Goal: Task Accomplishment & Management: Manage account settings

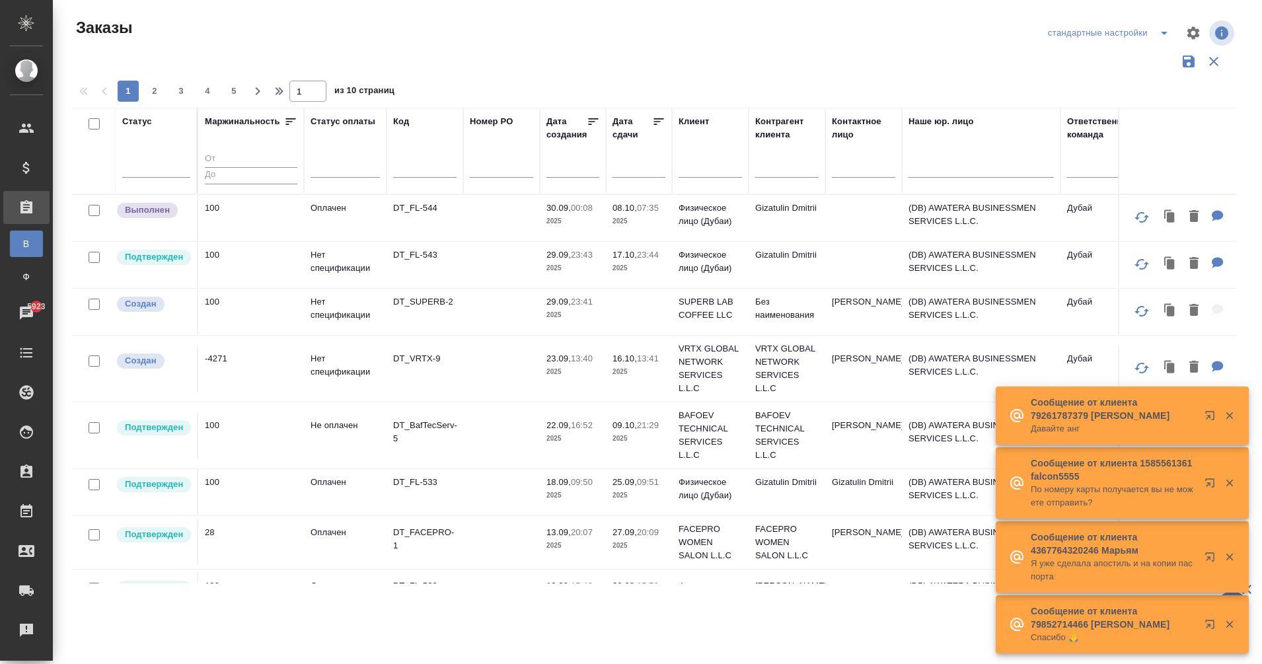
scroll to position [942, 957]
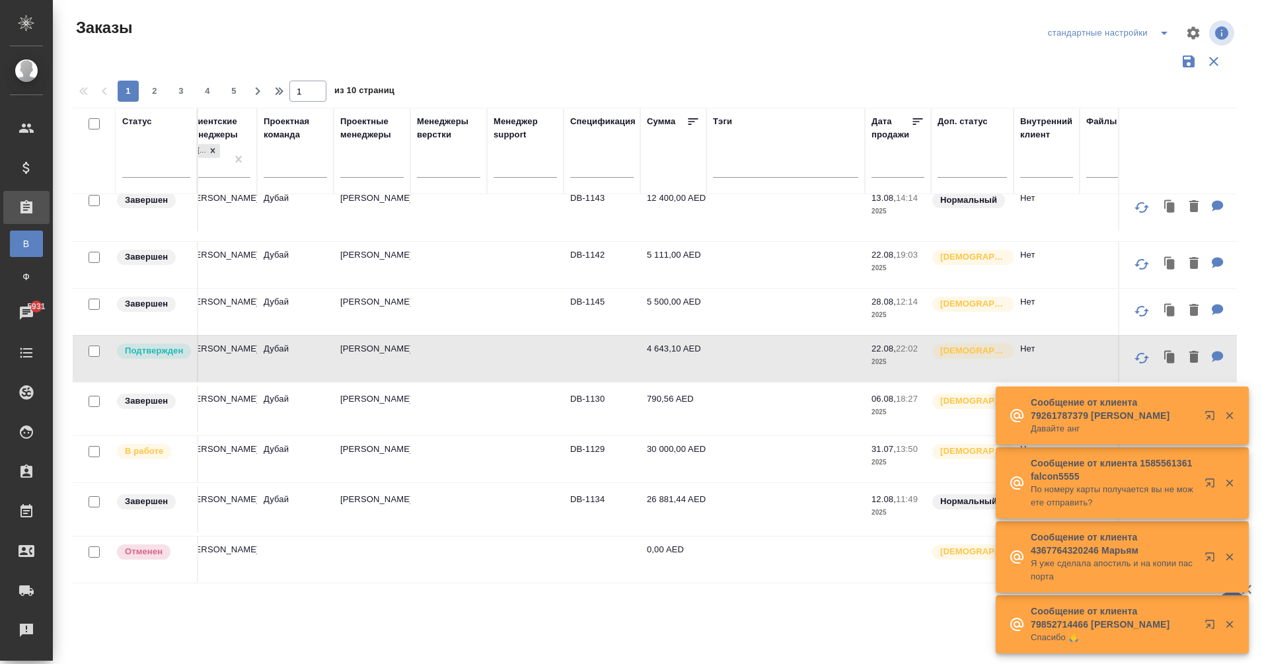
click at [1165, 35] on icon "split button" at bounding box center [1165, 33] width 16 height 16
click at [1079, 169] on li "Dubai" at bounding box center [1110, 165] width 133 height 21
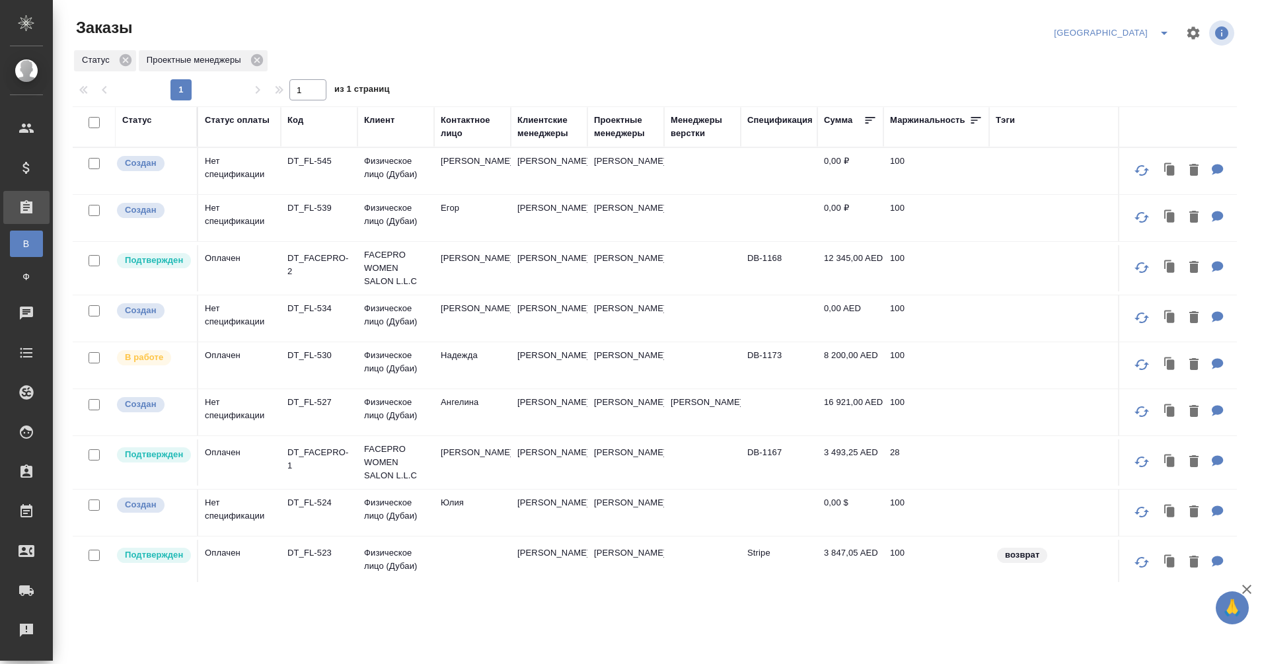
click at [1161, 38] on icon "split button" at bounding box center [1165, 33] width 16 height 16
click at [748, 25] on div at bounding box center [661, 33] width 392 height 32
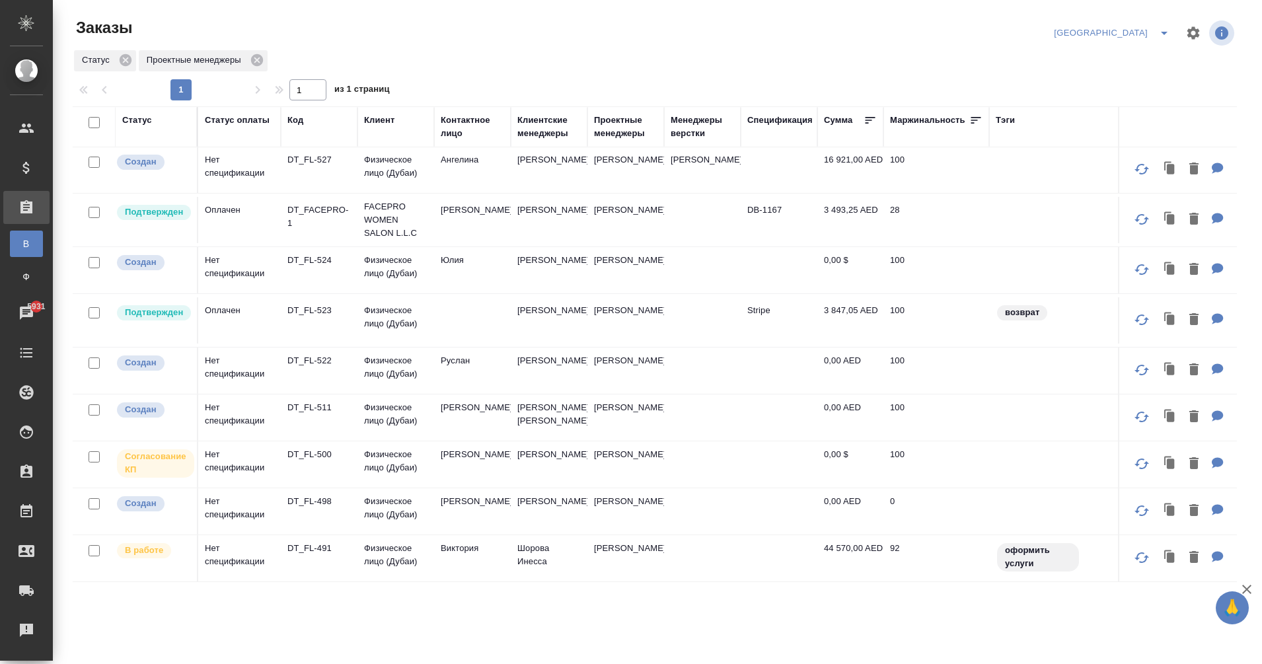
click at [312, 535] on td "DT_FL-491" at bounding box center [319, 558] width 77 height 46
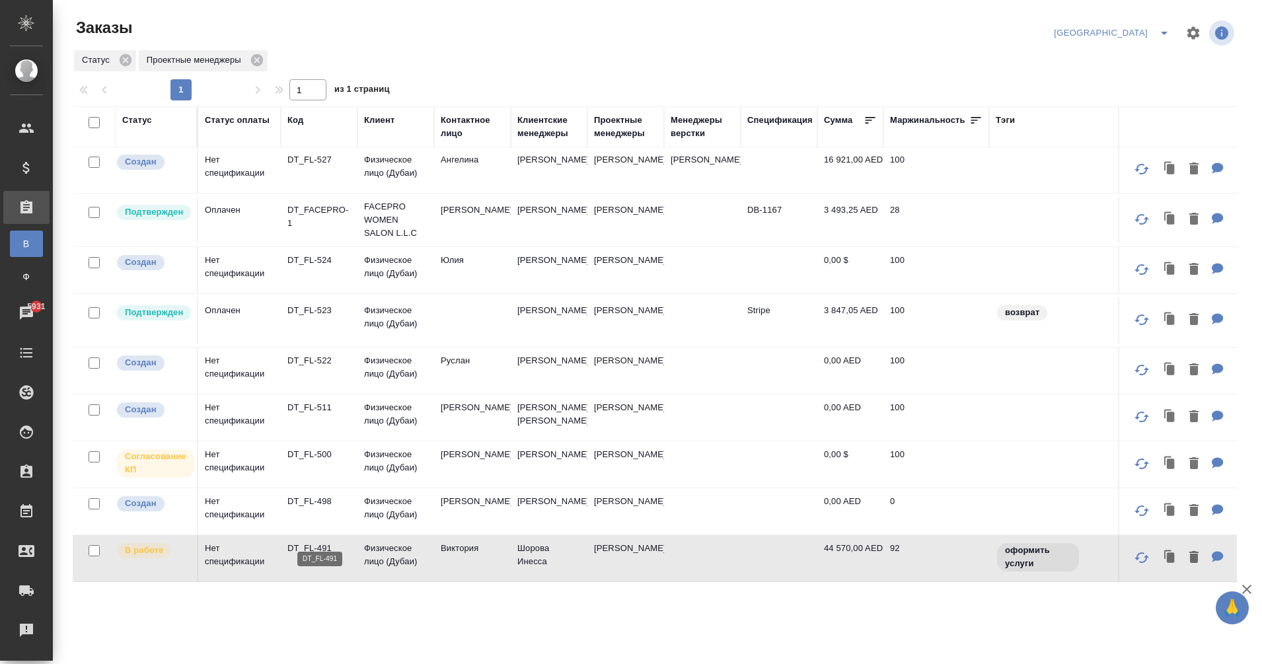
click at [320, 542] on p "DT_FL-491" at bounding box center [318, 548] width 63 height 13
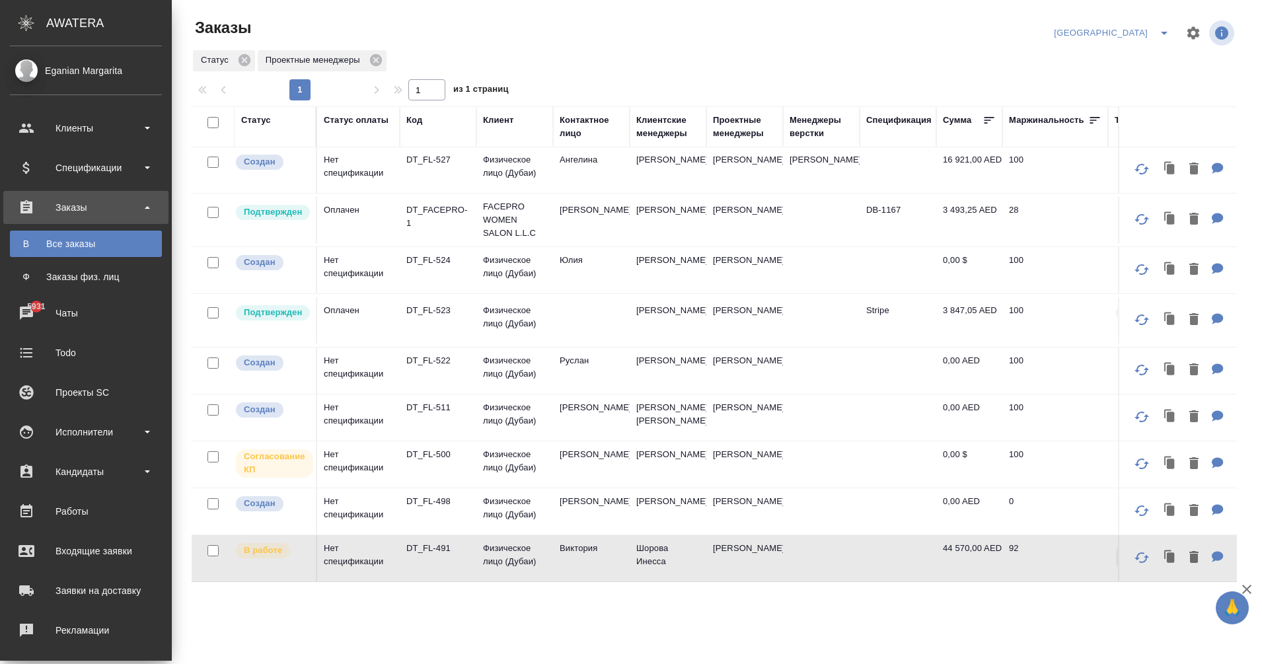
click at [38, 204] on div "Заказы" at bounding box center [86, 208] width 152 height 20
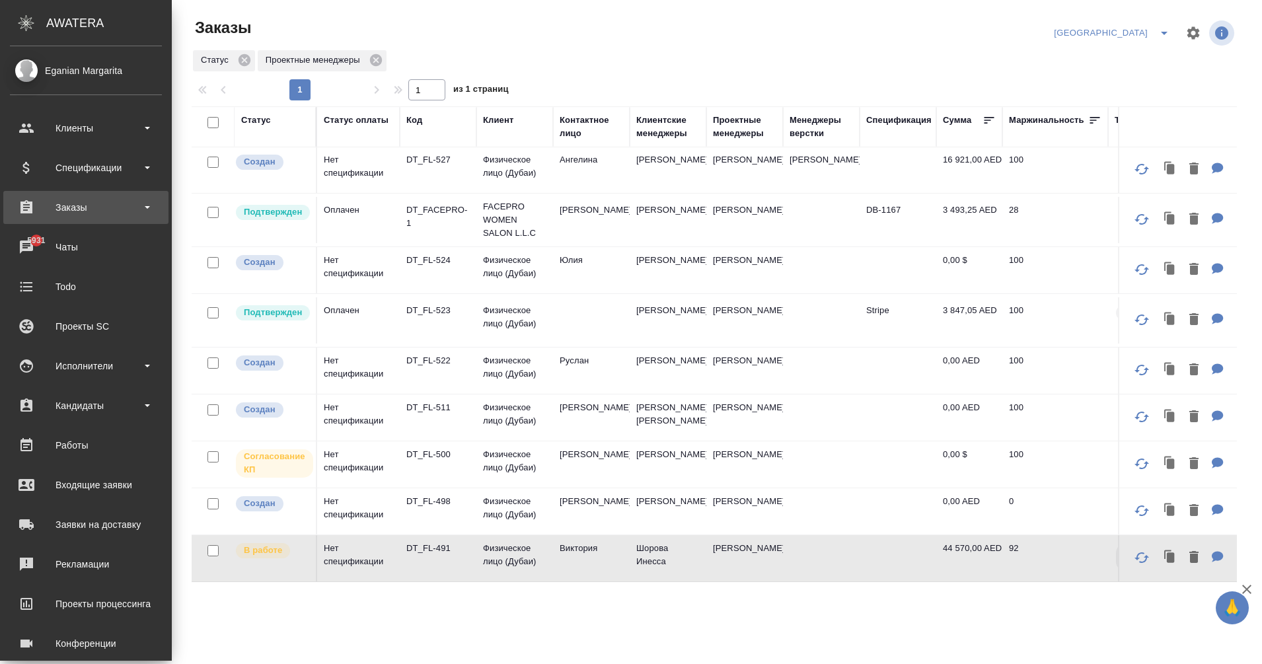
click at [38, 204] on div "Заказы" at bounding box center [86, 208] width 152 height 20
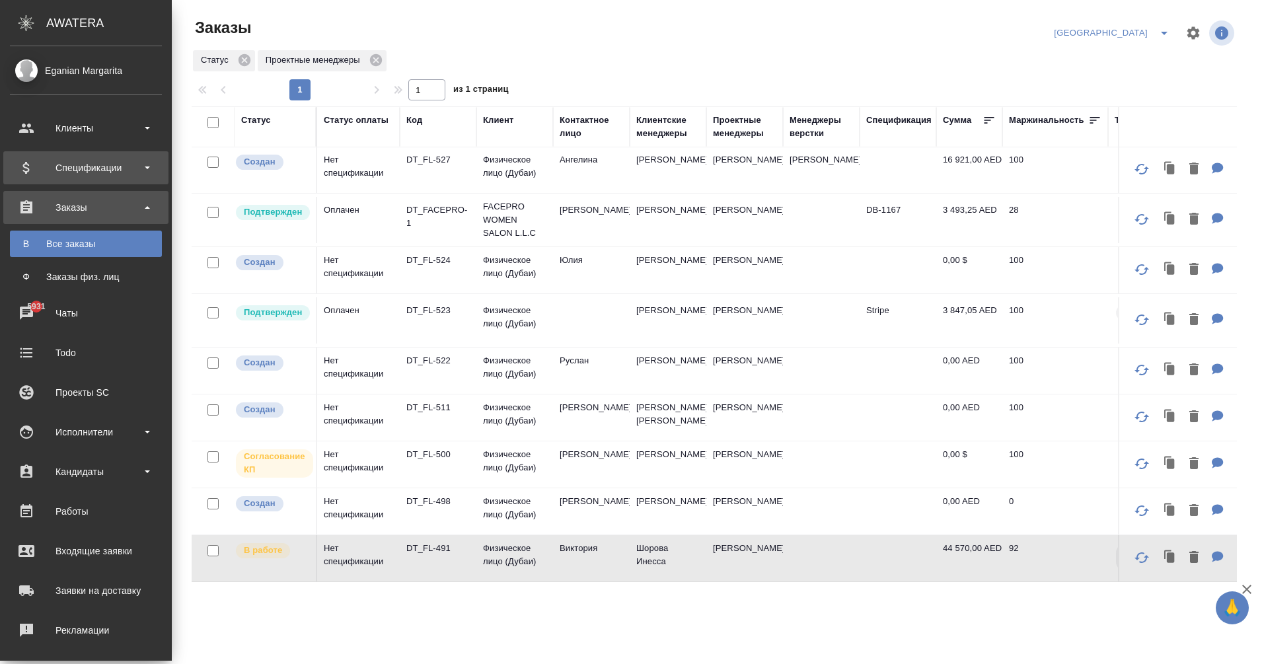
click at [75, 168] on div "Спецификации" at bounding box center [86, 168] width 152 height 20
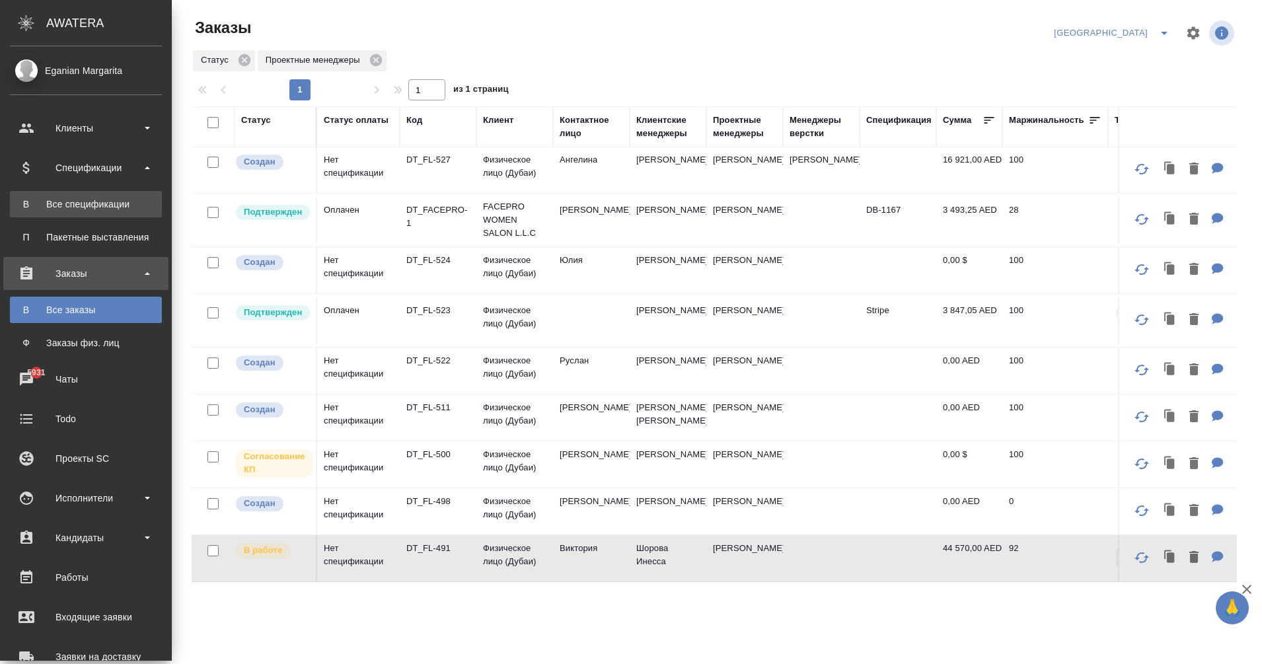
click at [83, 200] on div "Все спецификации" at bounding box center [86, 204] width 139 height 13
click at [28, 204] on div "Все спецификации" at bounding box center [86, 204] width 139 height 13
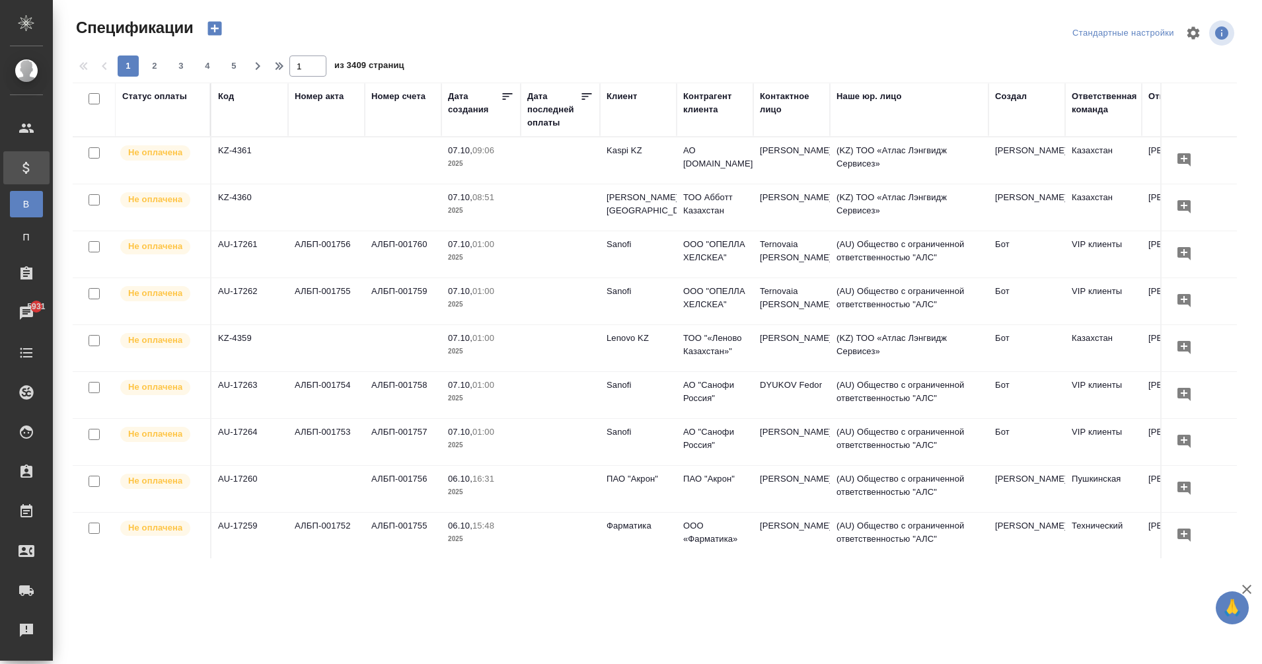
click at [220, 40] on div "Спецификации" at bounding box center [269, 33] width 392 height 32
click at [213, 25] on icon "button" at bounding box center [215, 29] width 14 height 14
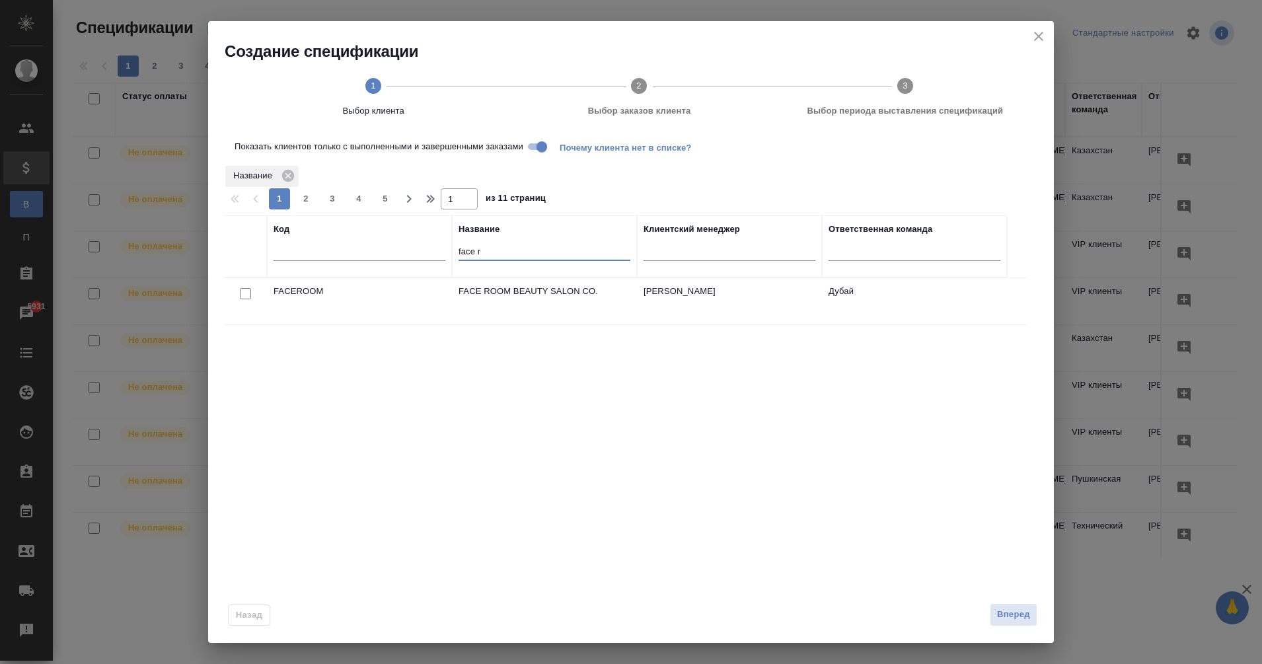
drag, startPoint x: 487, startPoint y: 254, endPoint x: 440, endPoint y: 255, distance: 47.6
click at [440, 255] on tr "Код Название face r Клиентский менеджер Ответственная команда" at bounding box center [615, 246] width 783 height 62
type input "физич"
click at [440, 309] on td "FL" at bounding box center [359, 301] width 185 height 46
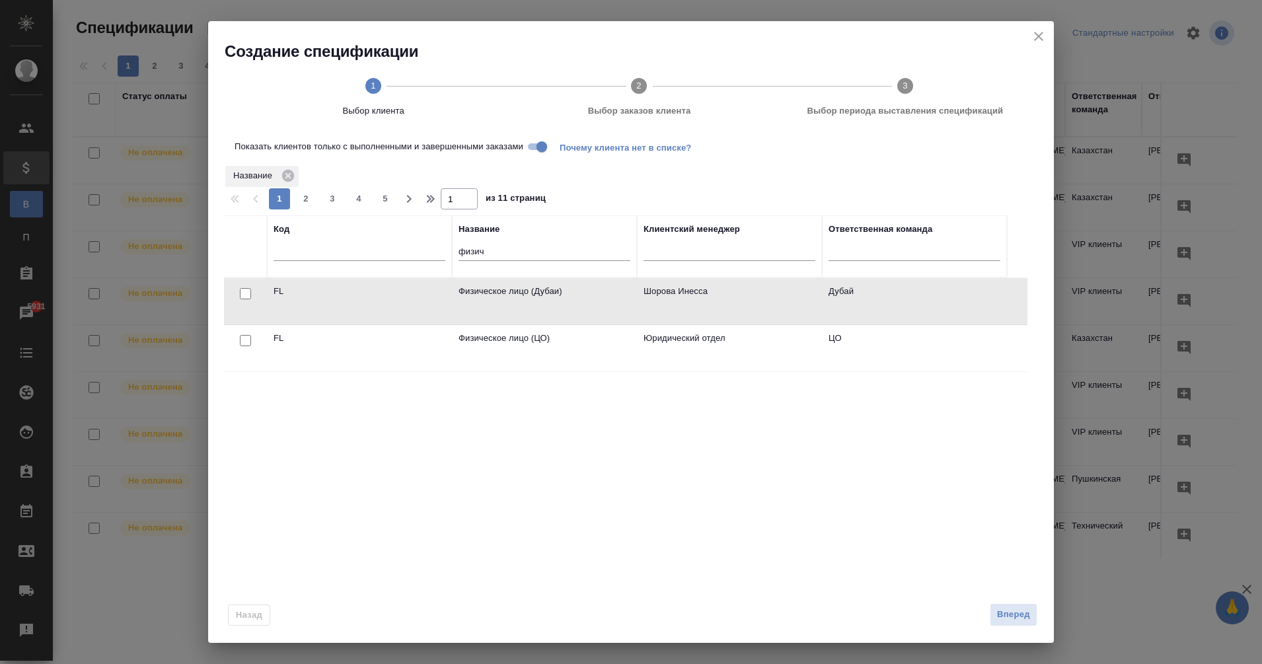
click at [440, 309] on td "FL" at bounding box center [359, 301] width 185 height 46
click at [245, 295] on input "checkbox" at bounding box center [245, 293] width 11 height 11
checkbox input "true"
click at [1016, 609] on span "Вперед" at bounding box center [1013, 614] width 33 height 15
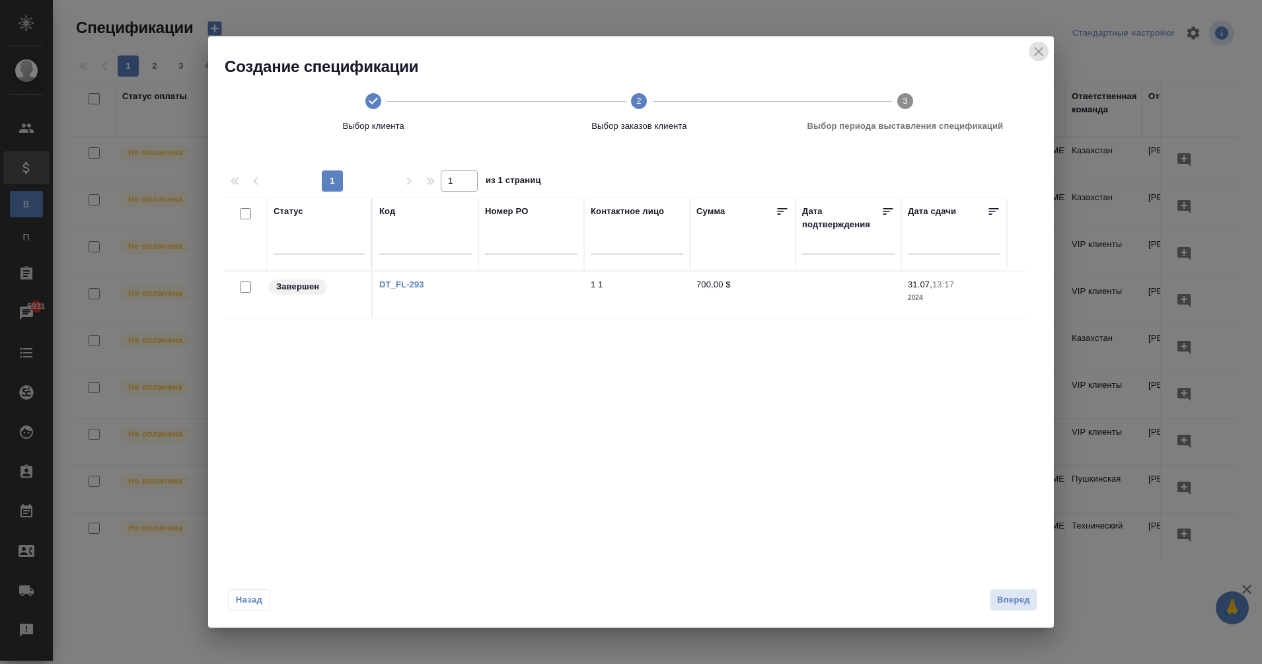
click at [1042, 50] on icon "close" at bounding box center [1038, 51] width 9 height 9
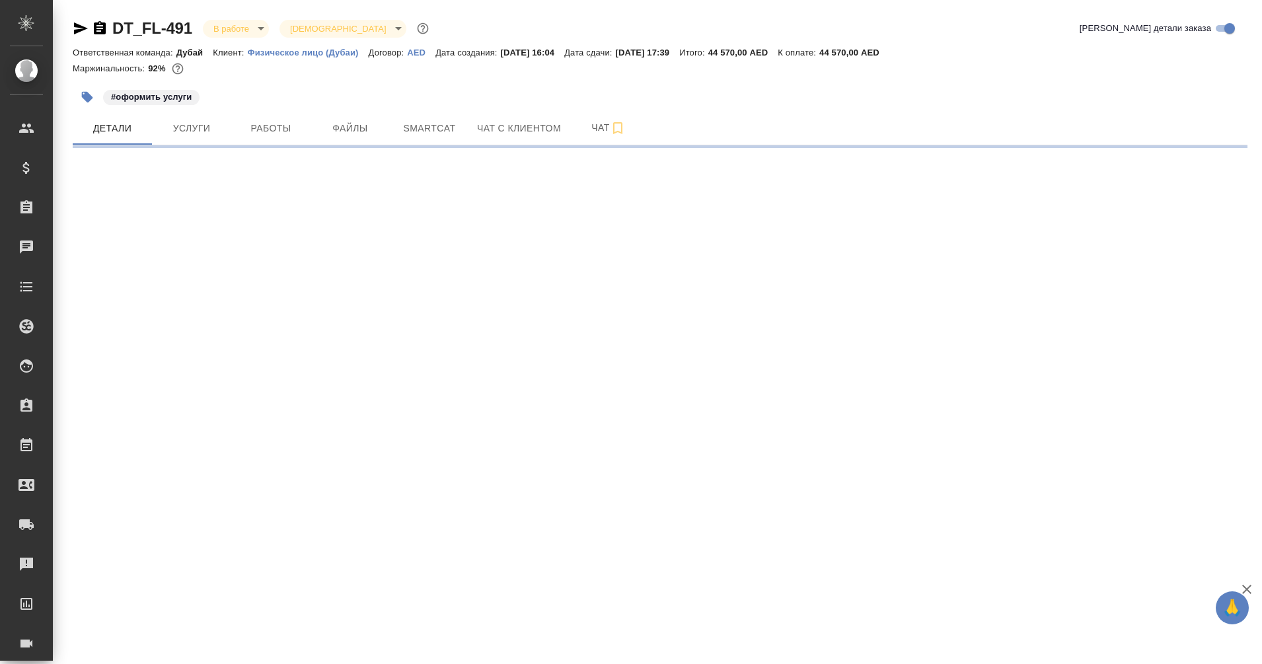
select select "RU"
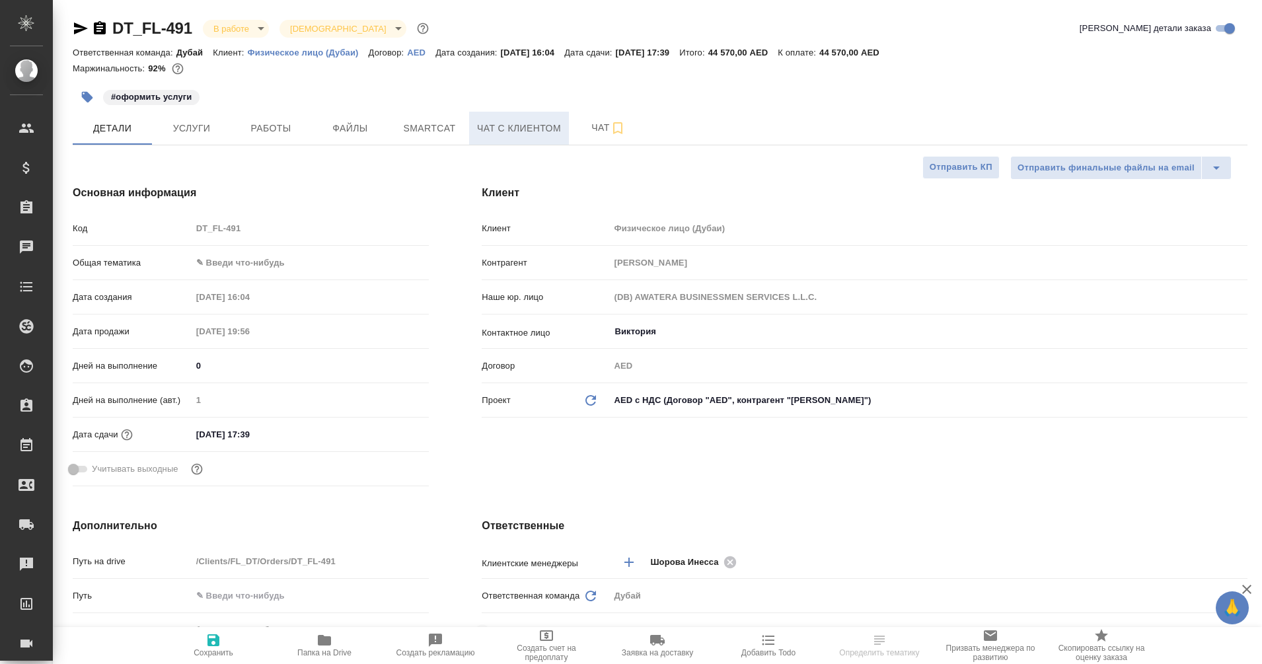
type textarea "x"
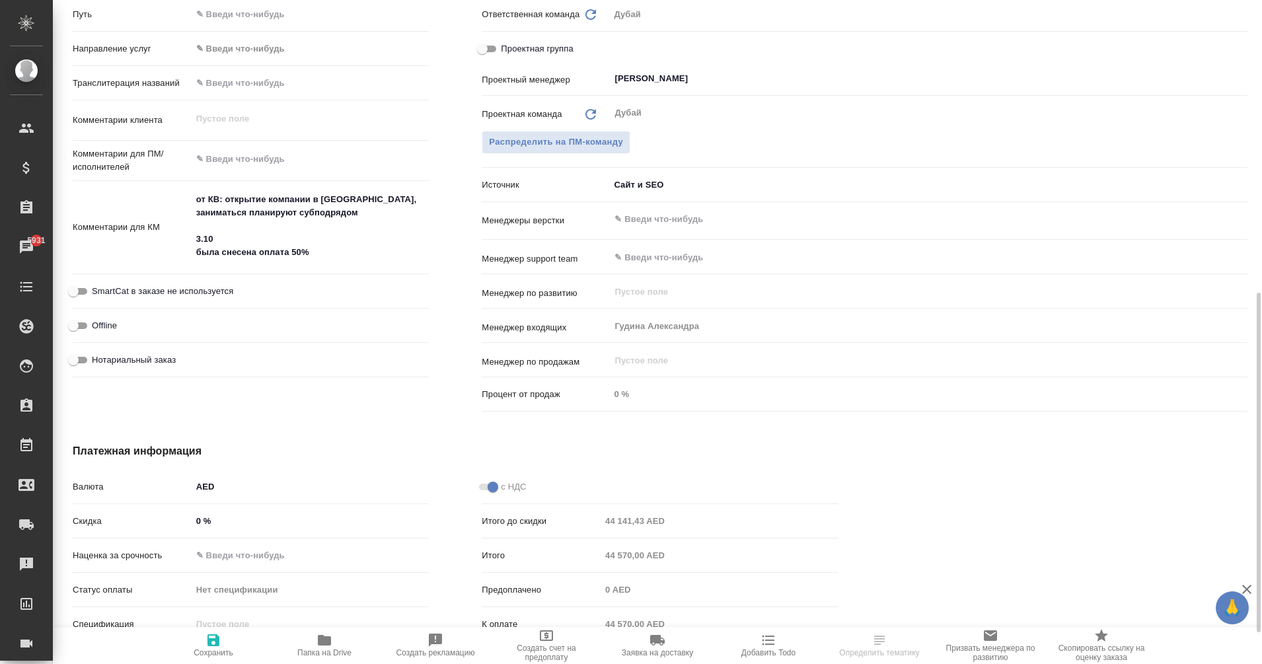
scroll to position [632, 0]
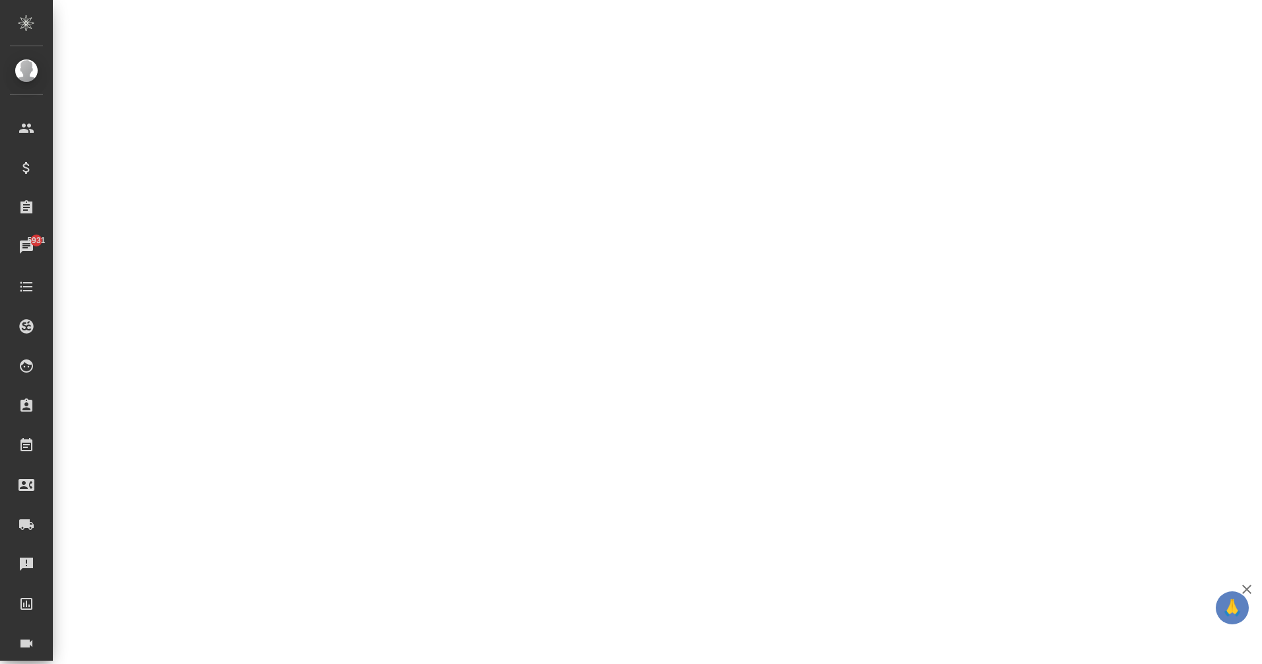
select select "RU"
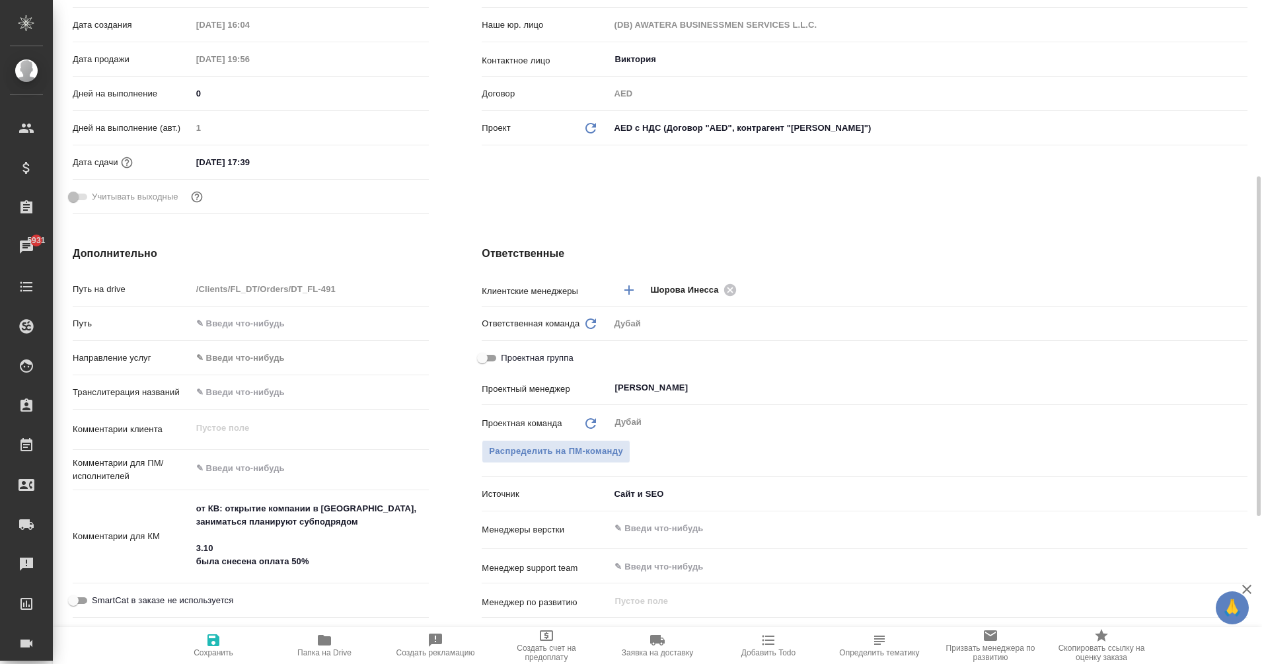
type textarea "x"
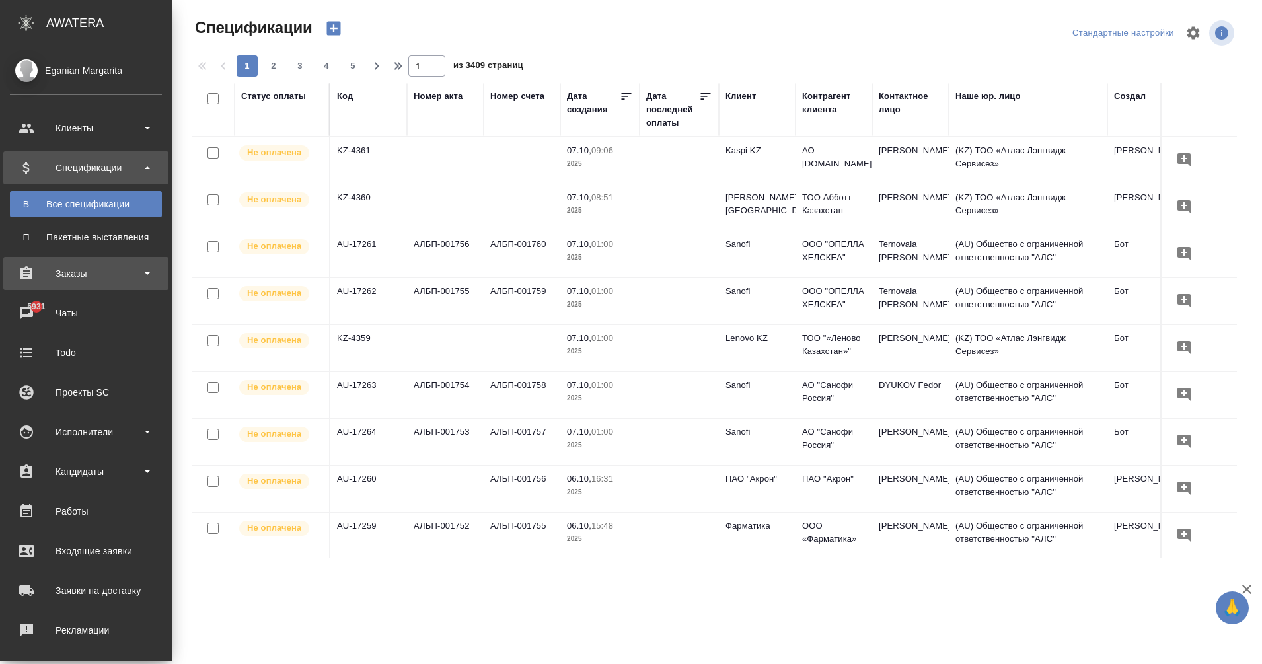
click at [79, 262] on div "Заказы" at bounding box center [85, 273] width 165 height 33
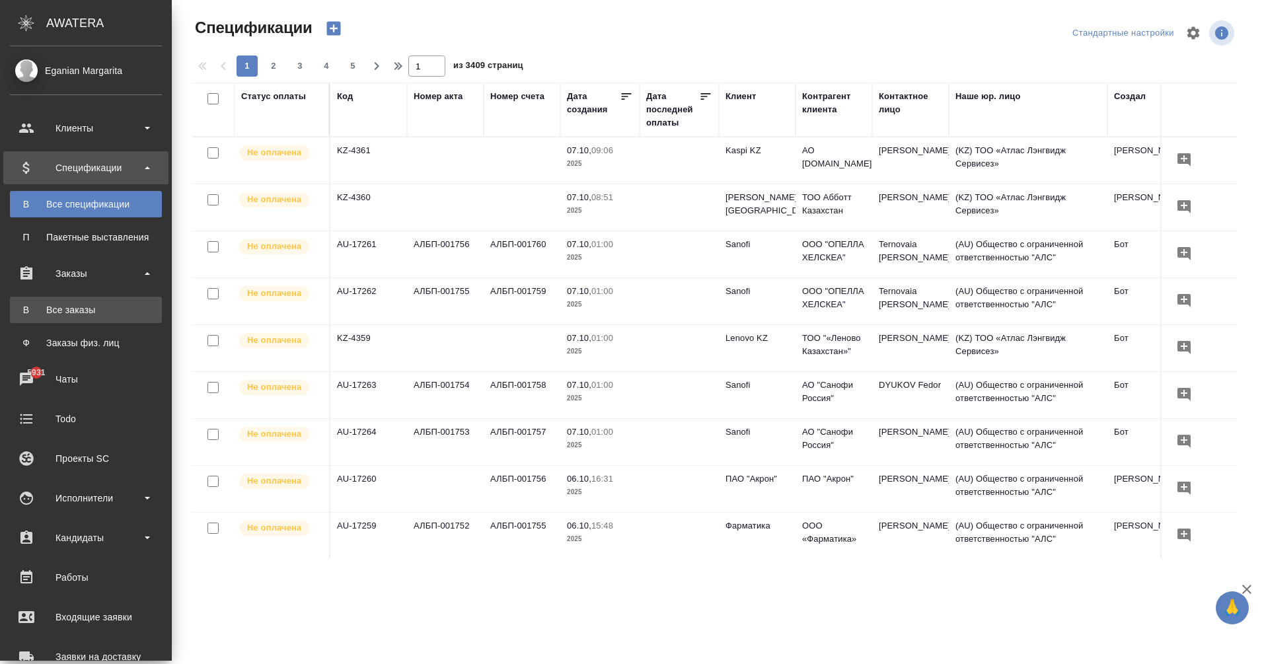
click at [95, 305] on div "Все заказы" at bounding box center [86, 309] width 139 height 13
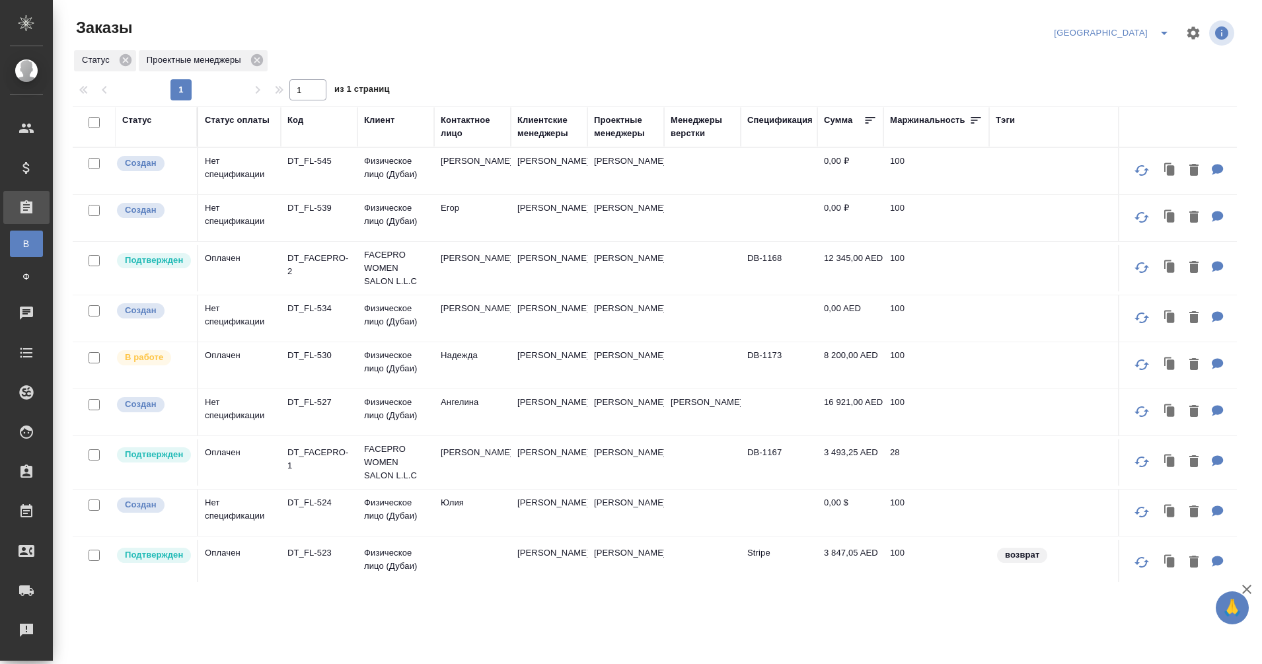
scroll to position [255, 0]
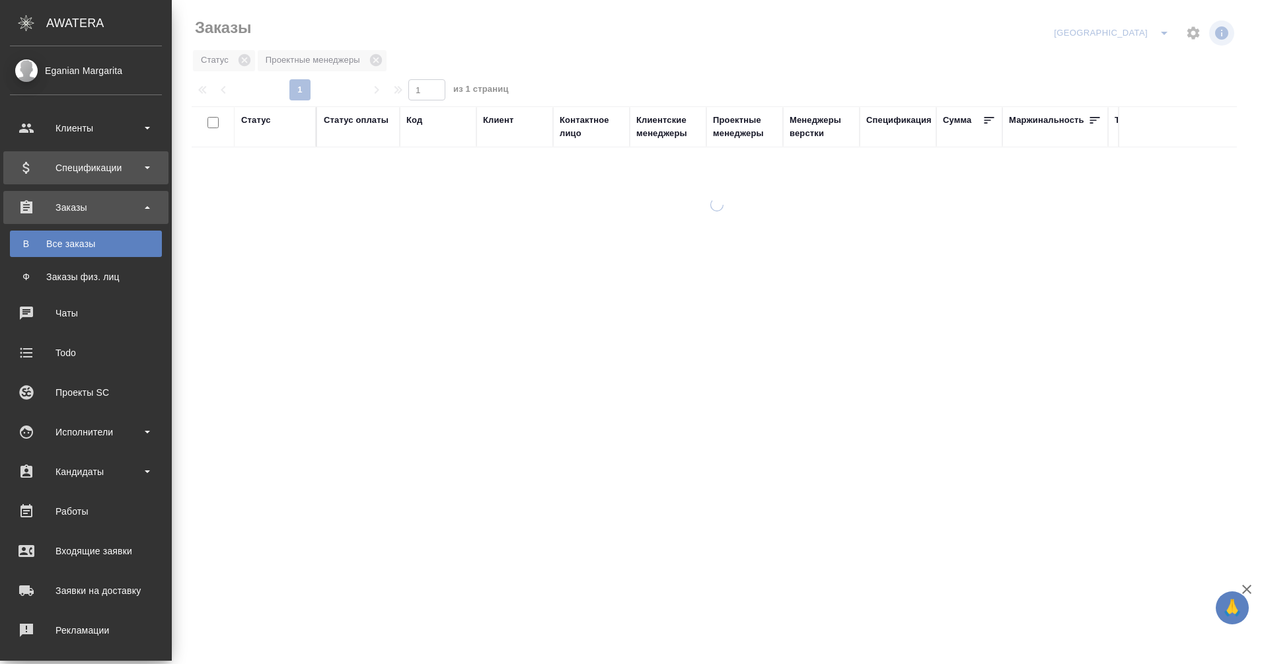
click at [40, 166] on div "Спецификации" at bounding box center [86, 168] width 152 height 20
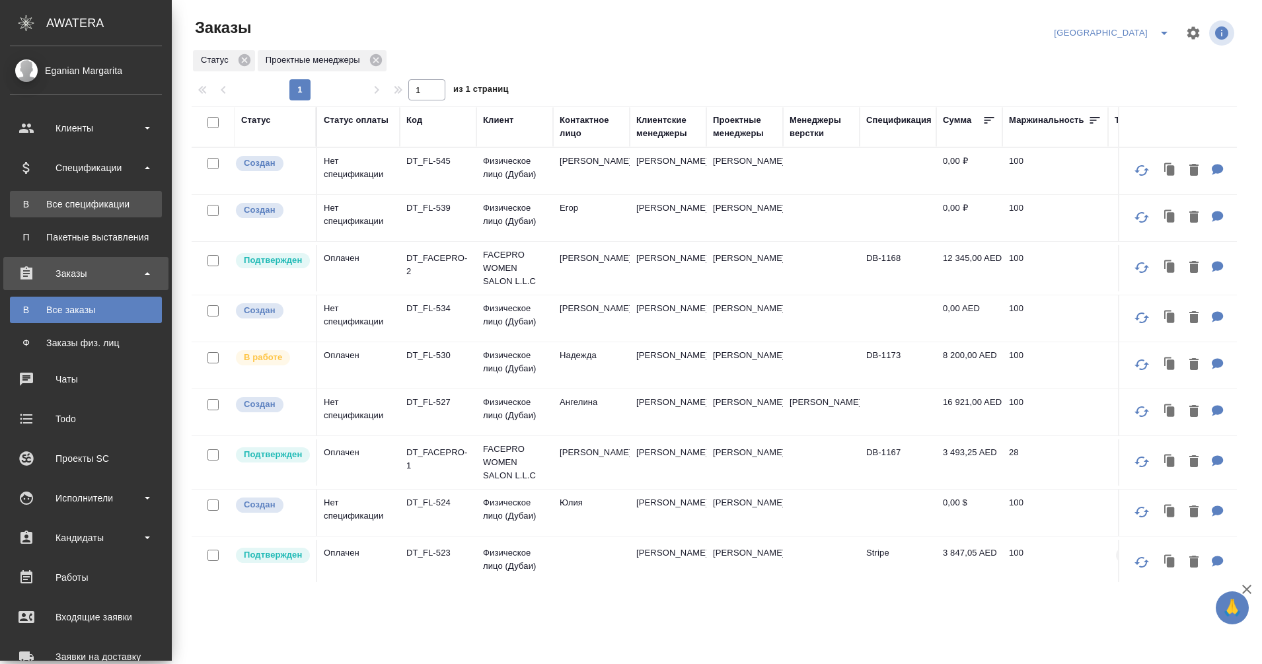
click at [73, 206] on div "Все спецификации" at bounding box center [86, 204] width 139 height 13
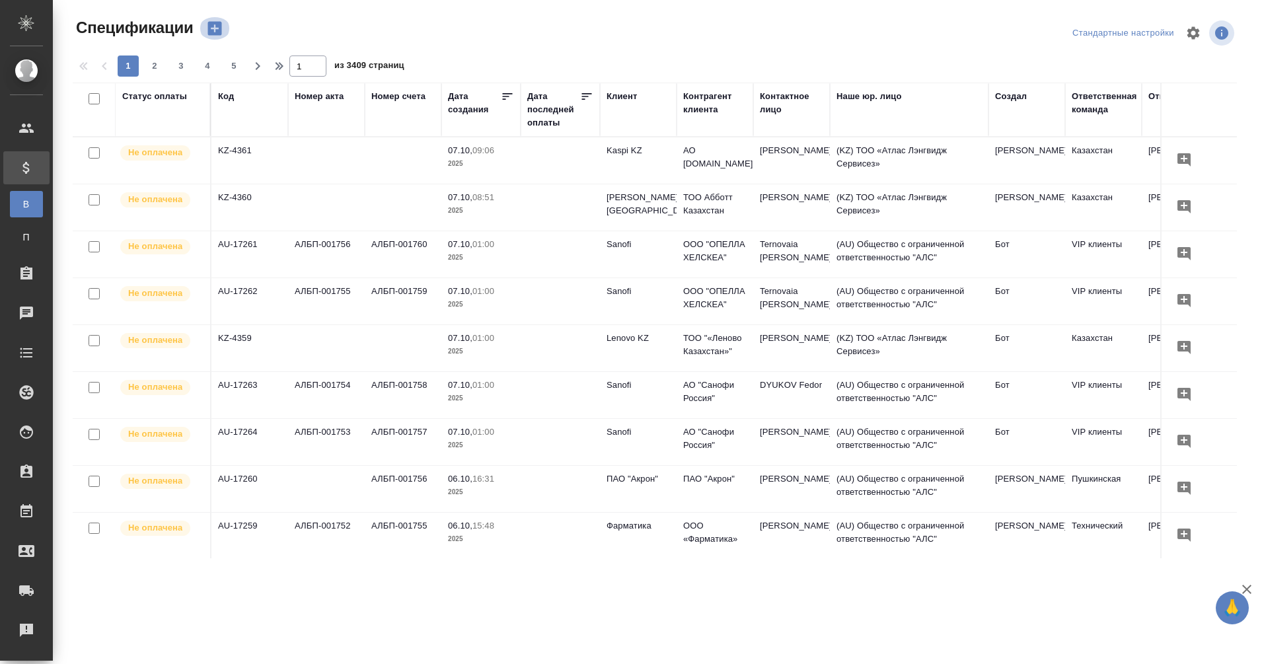
click at [216, 28] on icon "button" at bounding box center [215, 28] width 19 height 19
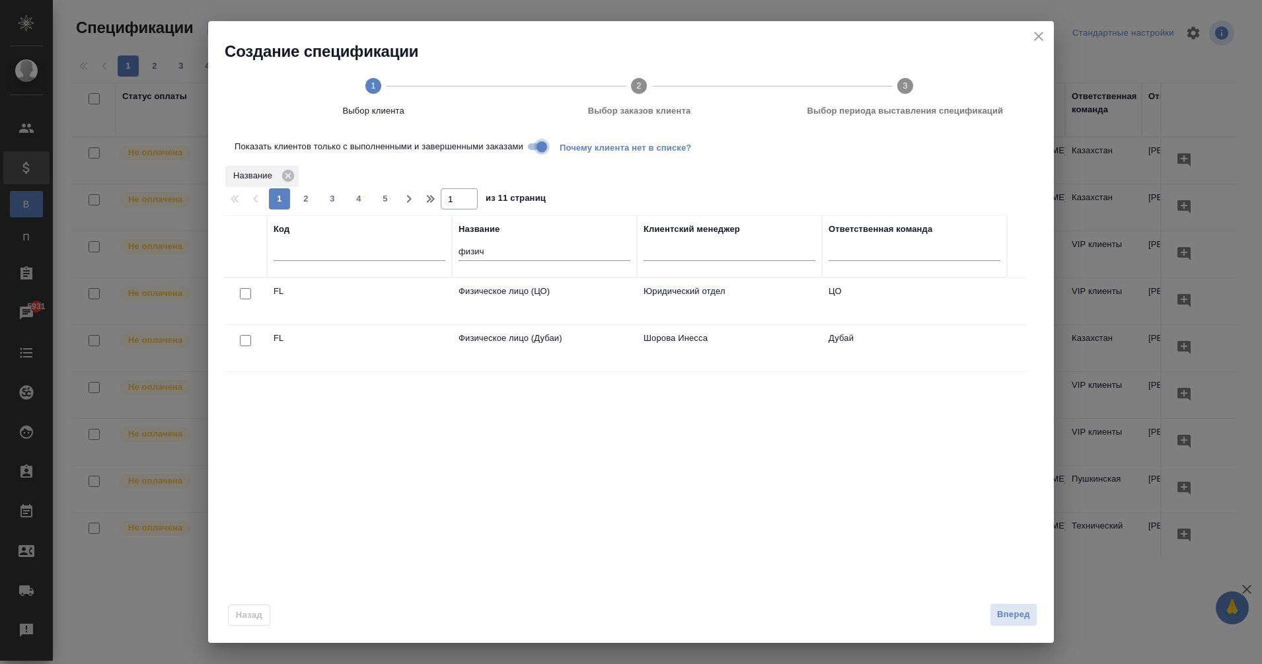
click at [533, 140] on input "Показать клиентов только с выполненными и завершенными заказами" at bounding box center [542, 147] width 48 height 16
click at [531, 344] on p "Физическое лицо (Дубаи)" at bounding box center [545, 338] width 172 height 13
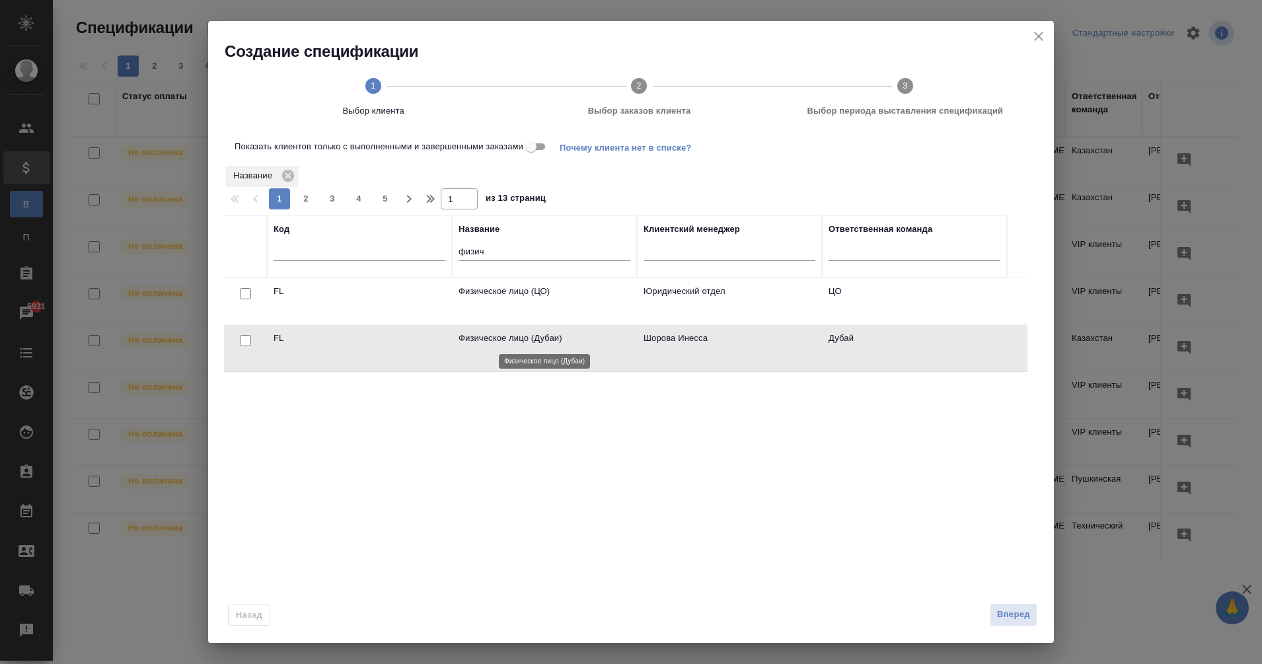
click at [531, 344] on p "Физическое лицо (Дубаи)" at bounding box center [545, 338] width 172 height 13
click at [247, 342] on input "checkbox" at bounding box center [245, 340] width 11 height 11
checkbox input "true"
click at [1019, 616] on span "Вперед" at bounding box center [1013, 614] width 33 height 15
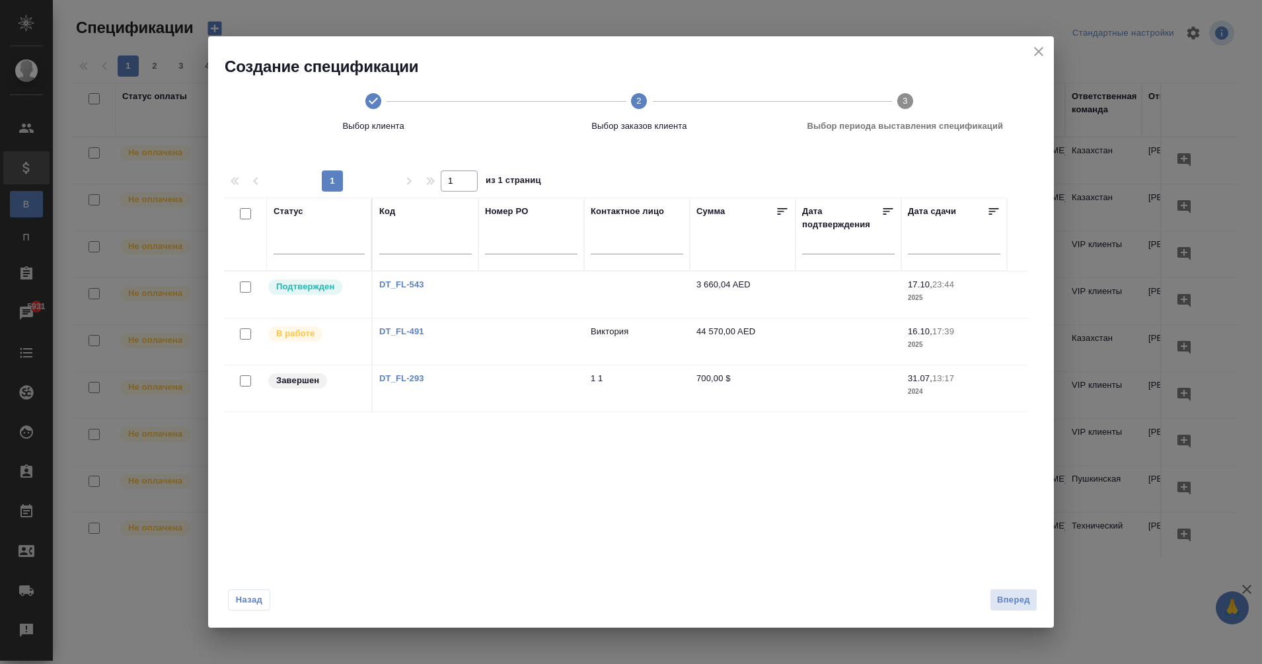
click at [246, 337] on input "checkbox" at bounding box center [245, 333] width 11 height 11
checkbox input "true"
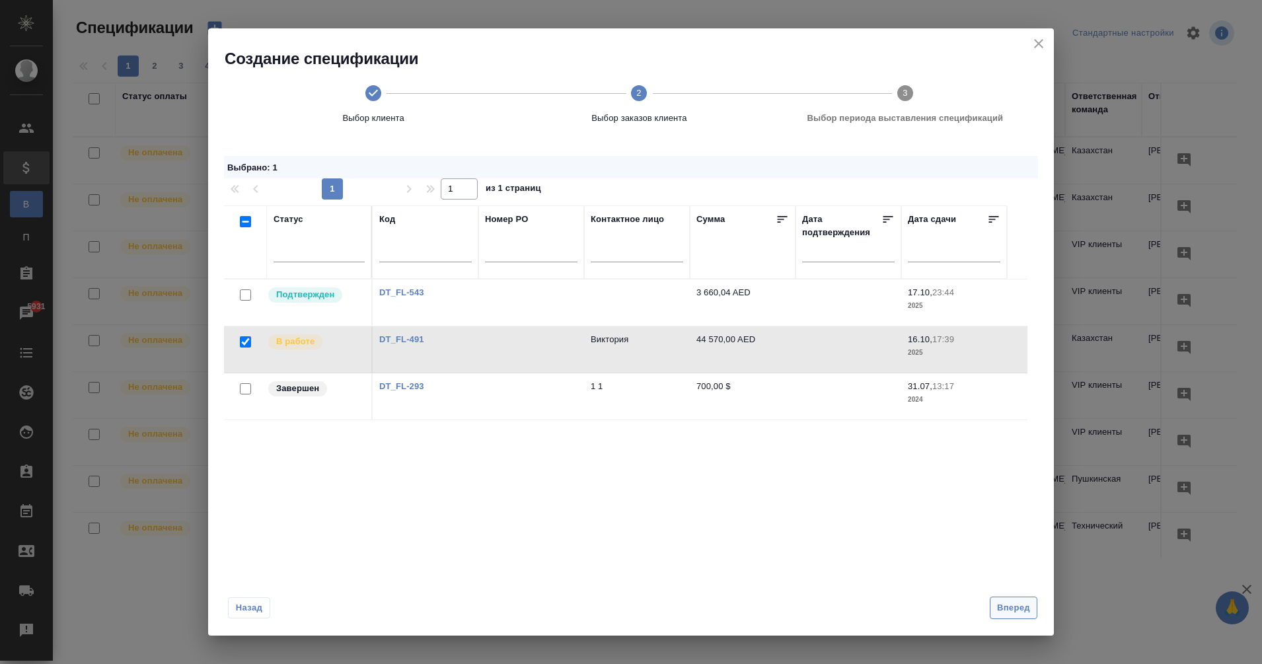
click at [1009, 605] on span "Вперед" at bounding box center [1013, 608] width 33 height 15
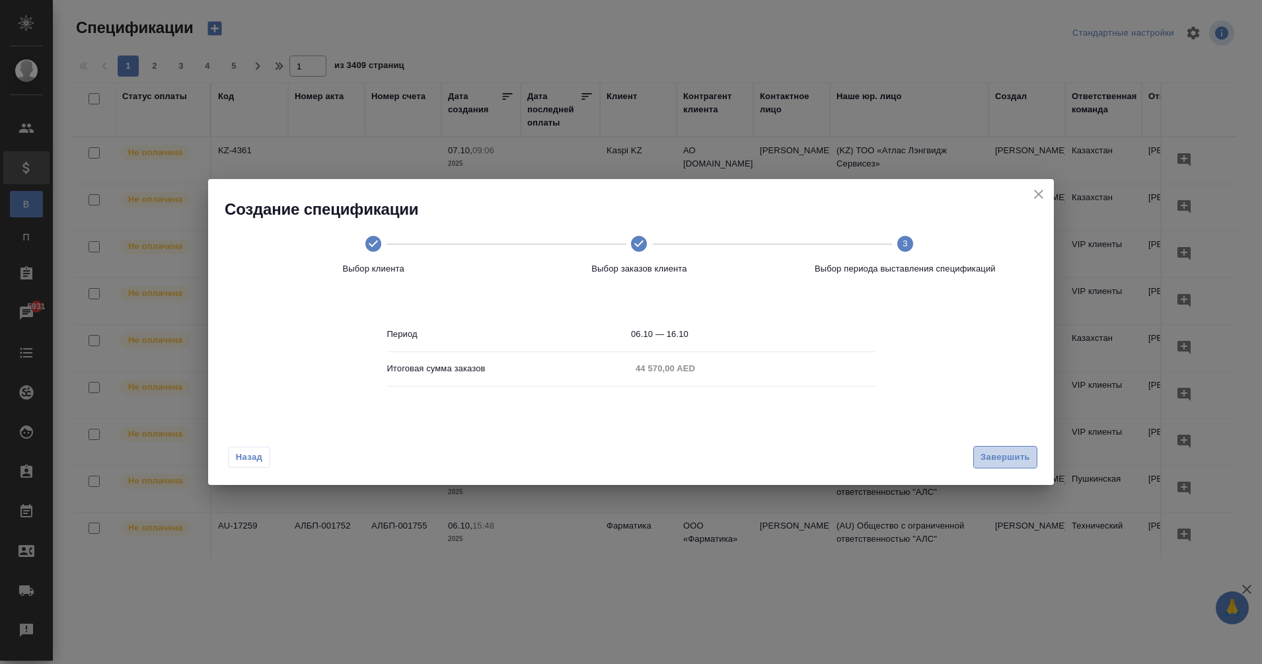
click at [1001, 455] on span "Завершить" at bounding box center [1006, 457] width 50 height 15
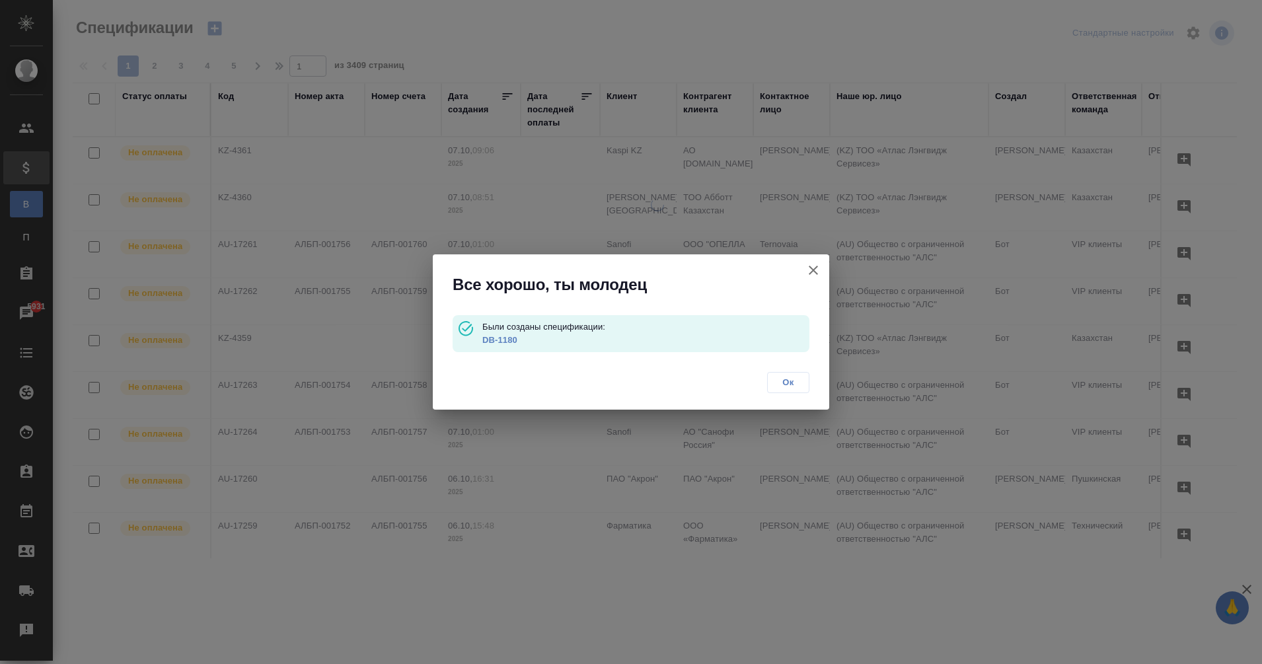
click at [788, 381] on span "Ок" at bounding box center [789, 382] width 28 height 13
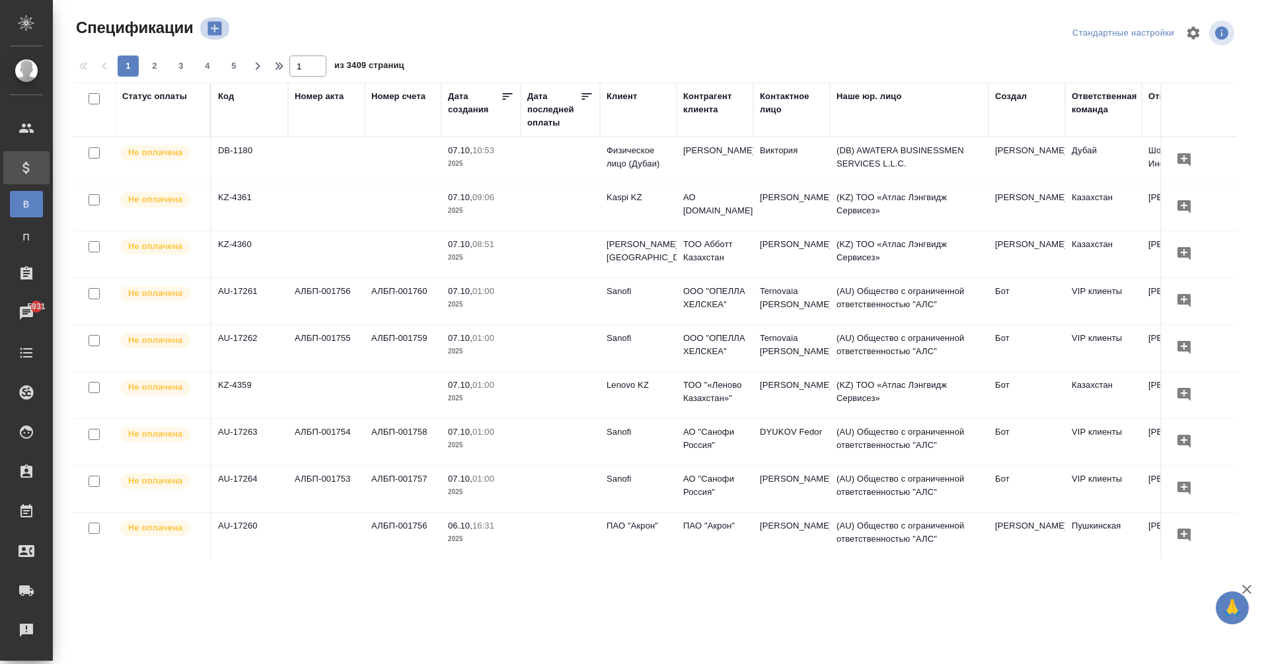
click at [216, 31] on icon "button" at bounding box center [215, 29] width 14 height 14
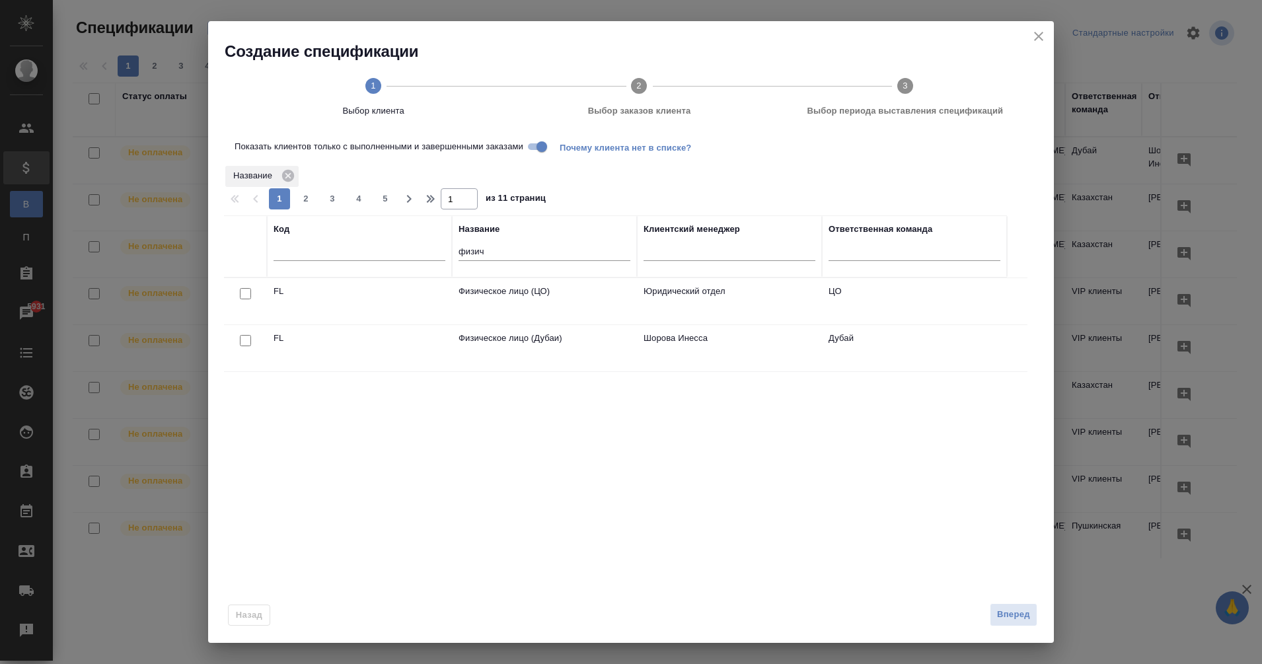
click at [535, 143] on input "Показать клиентов только с выполненными и завершенными заказами" at bounding box center [542, 147] width 48 height 16
click at [241, 344] on input "checkbox" at bounding box center [245, 340] width 11 height 11
checkbox input "true"
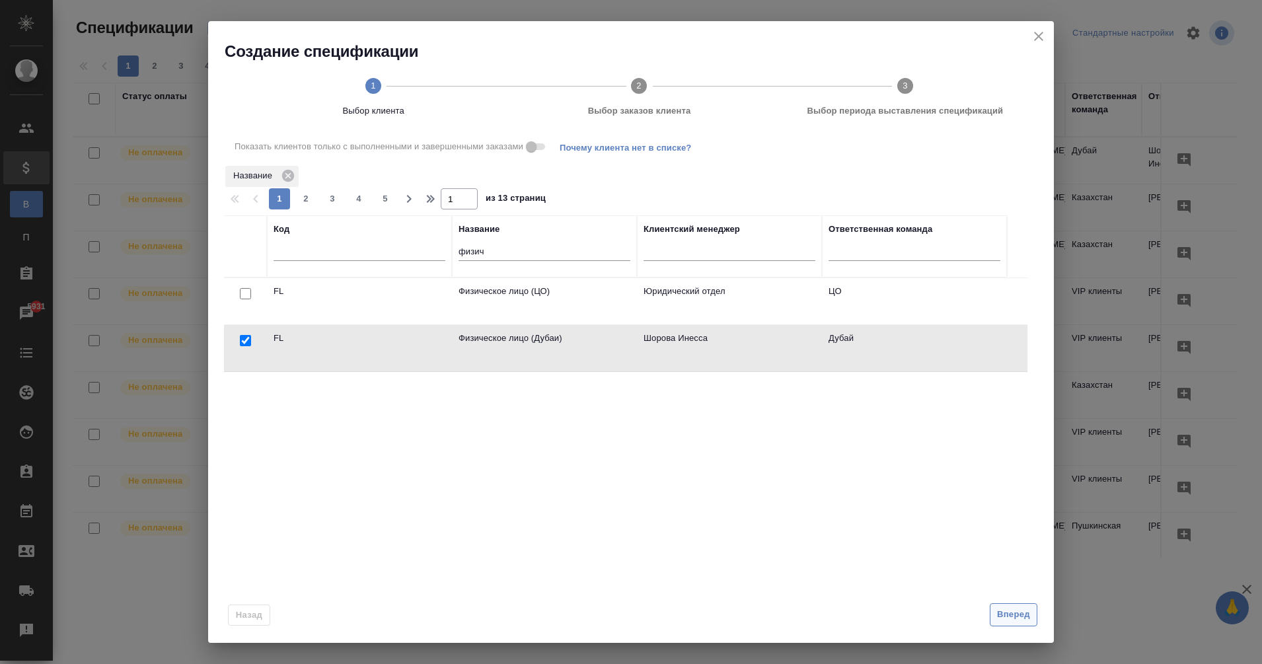
click at [1019, 617] on span "Вперед" at bounding box center [1013, 614] width 33 height 15
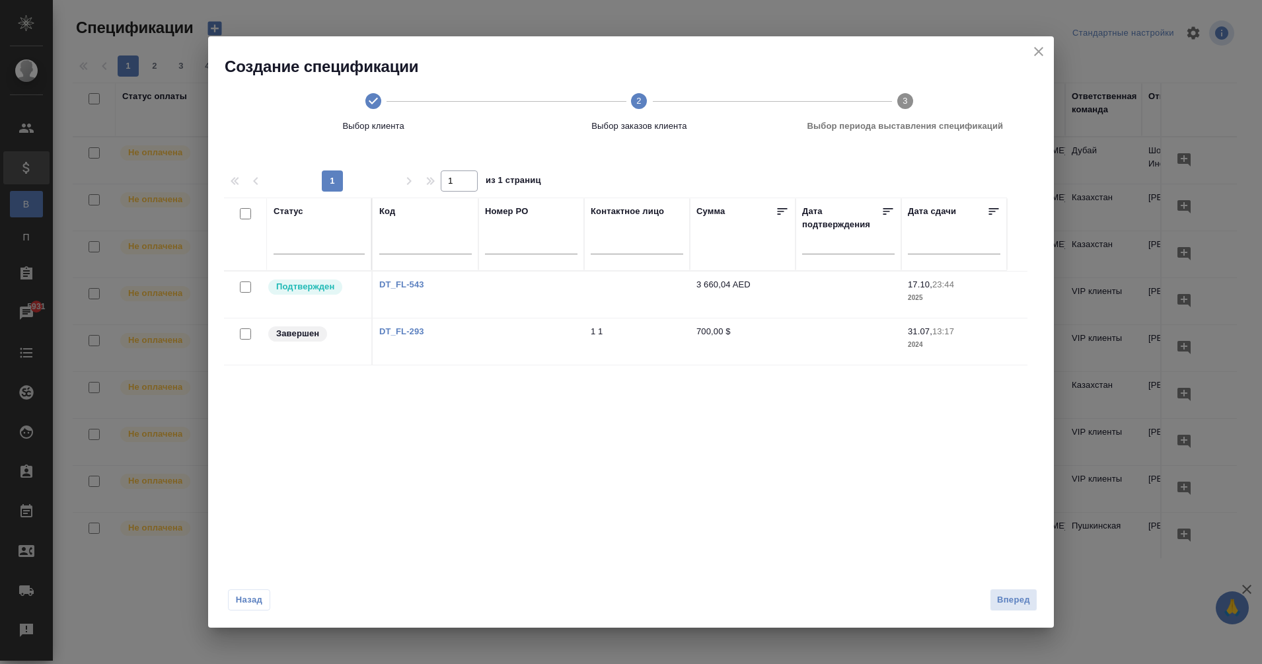
click at [245, 289] on input "checkbox" at bounding box center [245, 287] width 11 height 11
checkbox input "true"
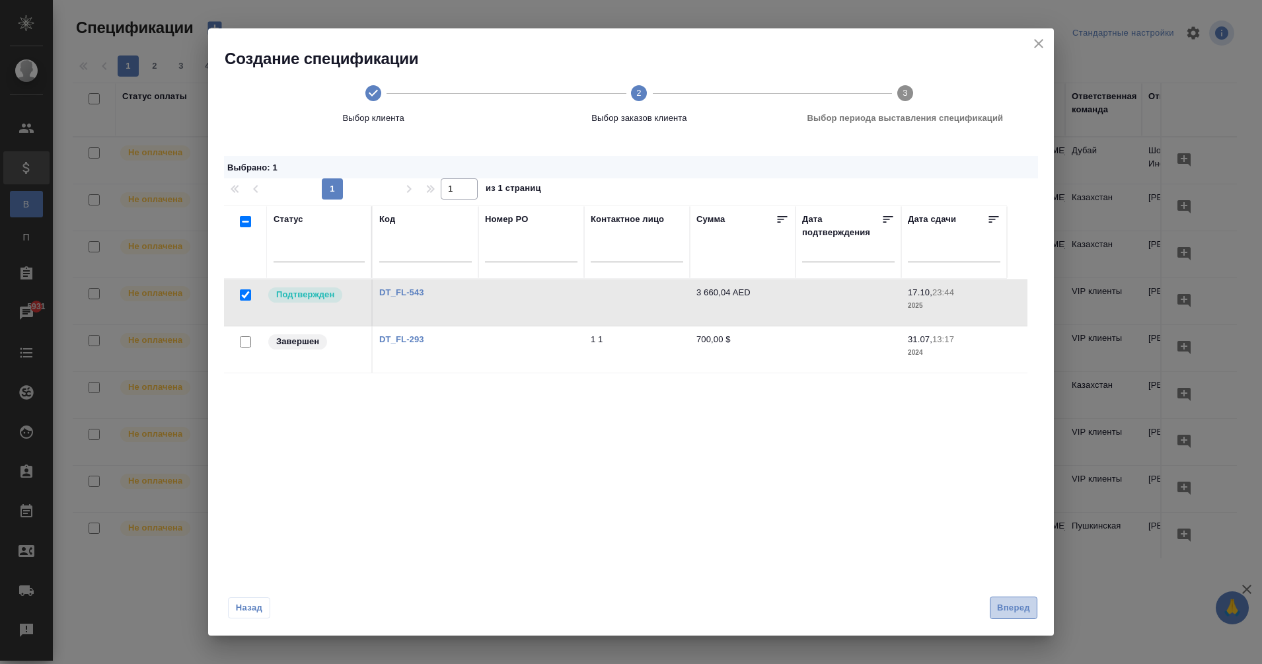
click at [1013, 605] on span "Вперед" at bounding box center [1013, 608] width 33 height 15
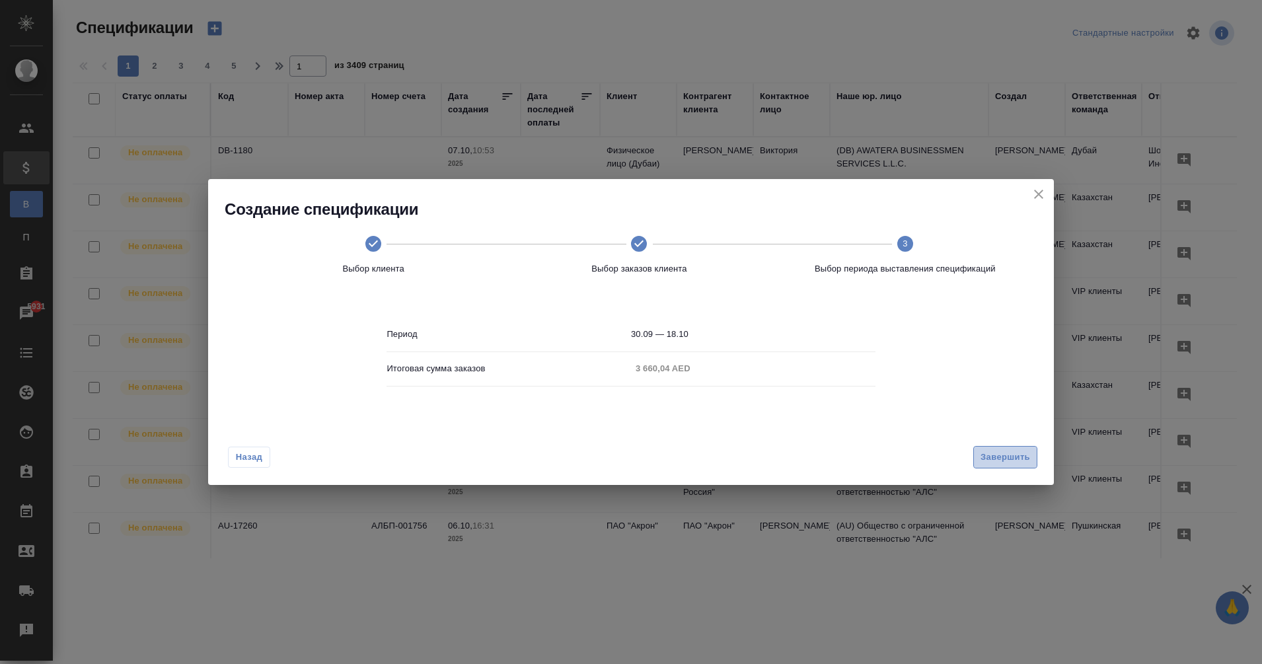
click at [1014, 459] on span "Завершить" at bounding box center [1006, 457] width 50 height 15
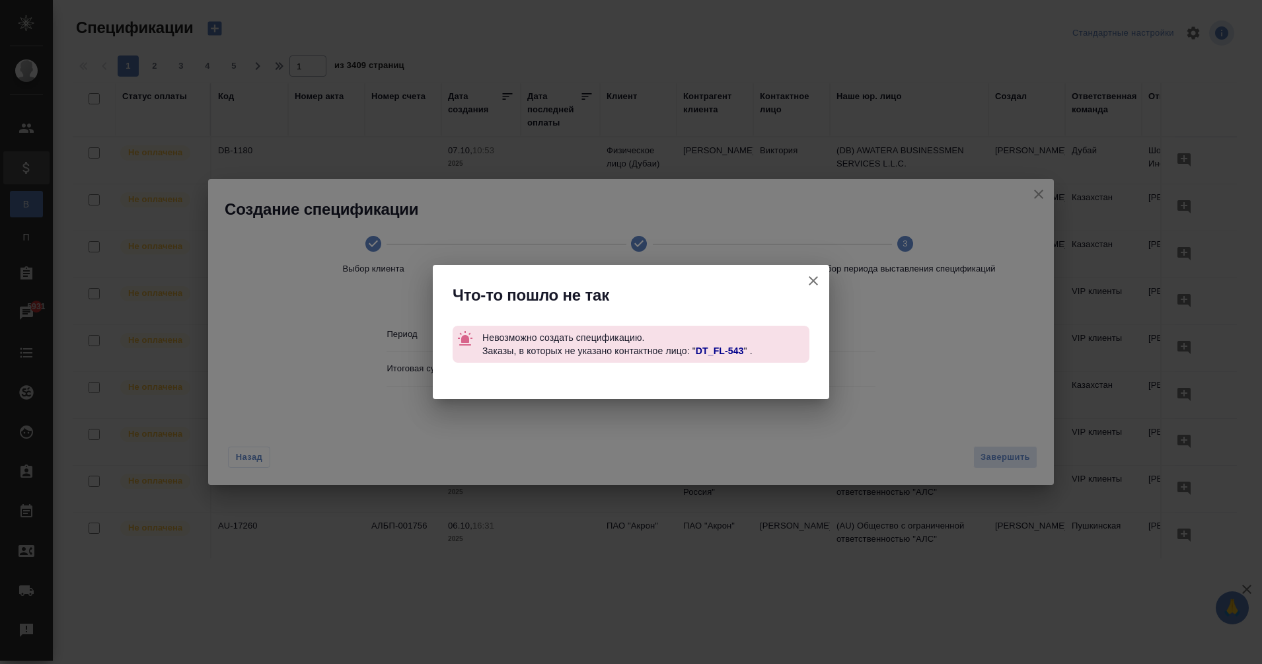
click at [718, 351] on link "DT_FL-543" at bounding box center [720, 351] width 48 height 11
click at [811, 281] on icon "button" at bounding box center [814, 281] width 16 height 16
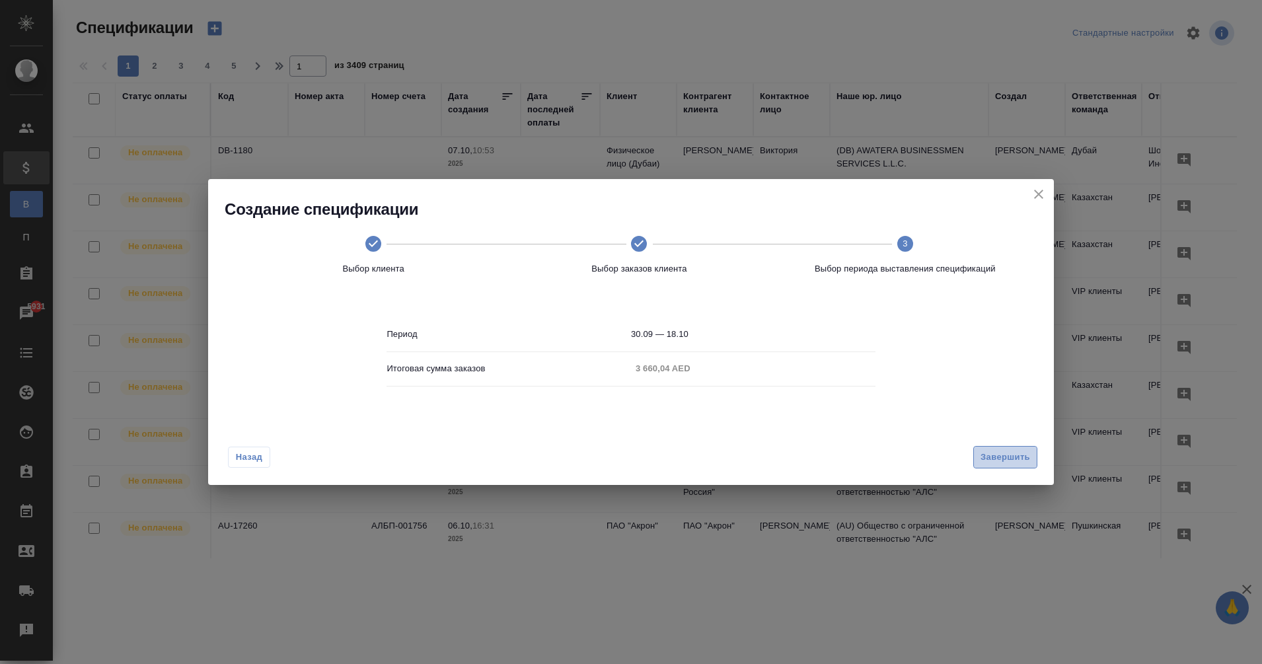
click at [1009, 456] on span "Завершить" at bounding box center [1006, 457] width 50 height 15
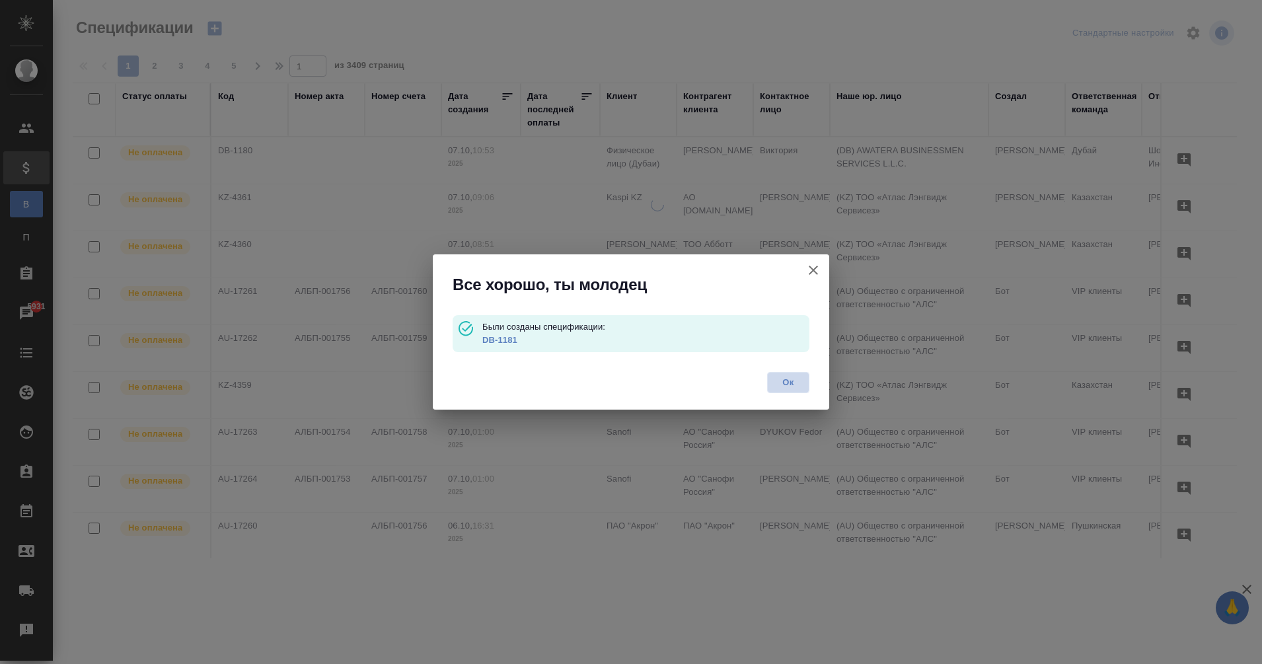
click at [793, 380] on span "Ок" at bounding box center [789, 382] width 28 height 13
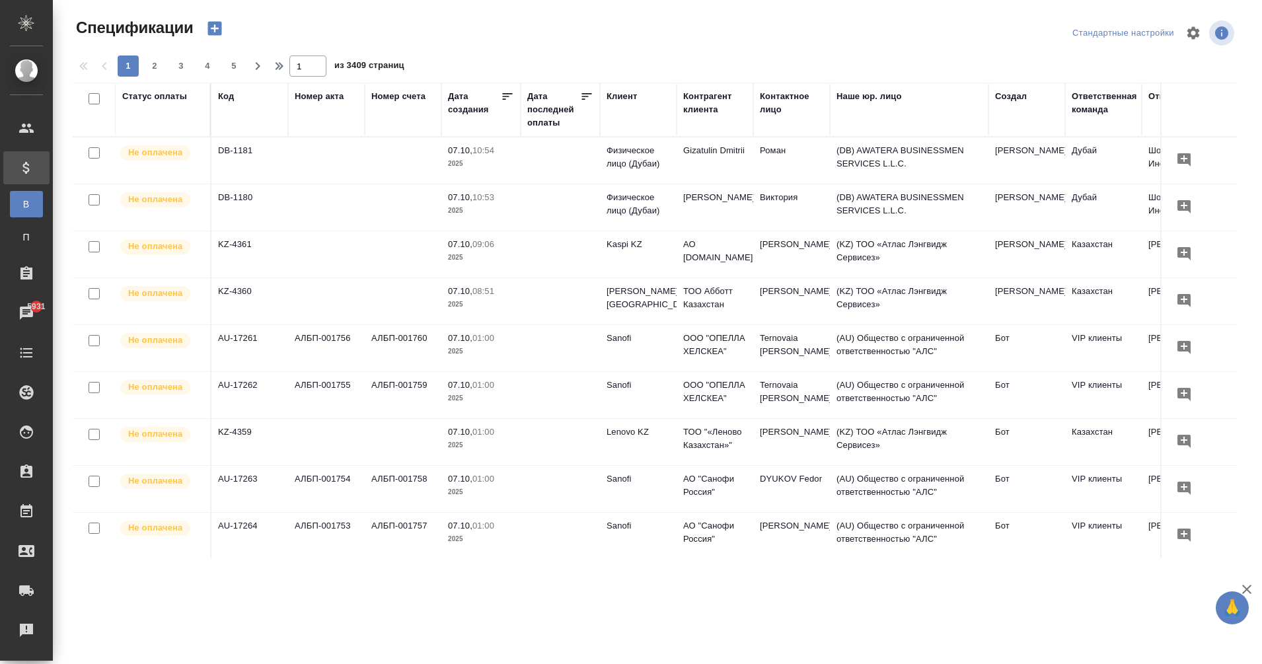
click at [226, 206] on td "DB-1180" at bounding box center [249, 207] width 77 height 46
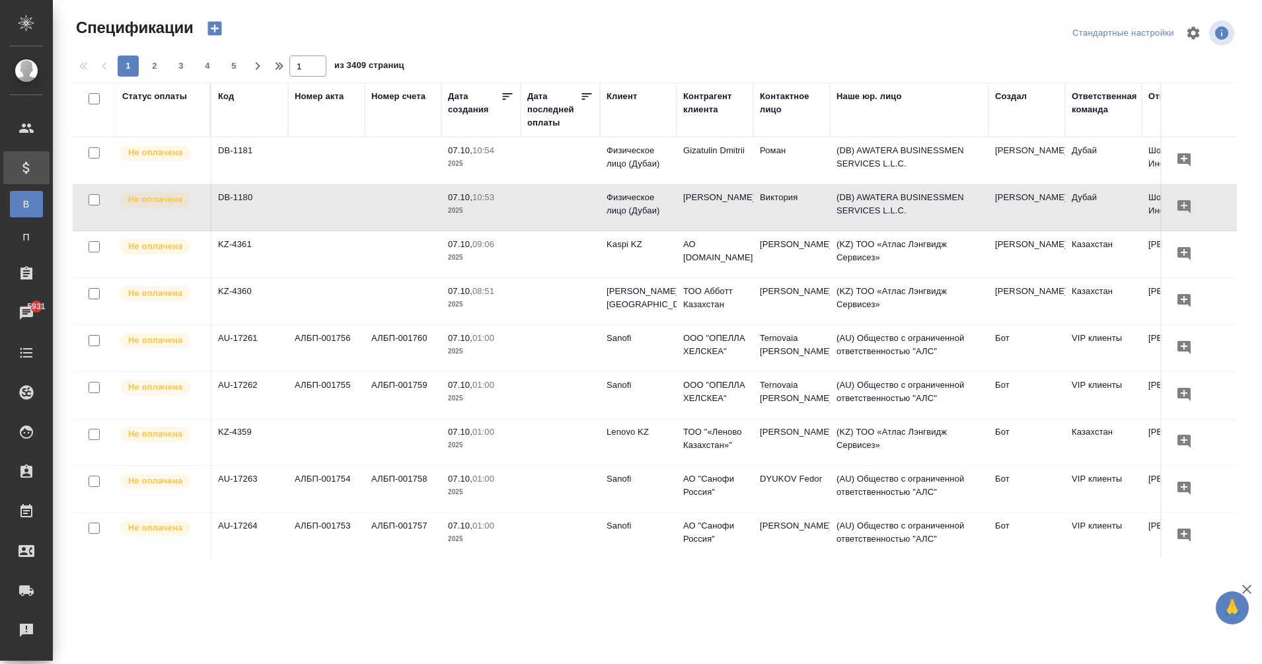
click at [250, 153] on td "DB-1181" at bounding box center [249, 160] width 77 height 46
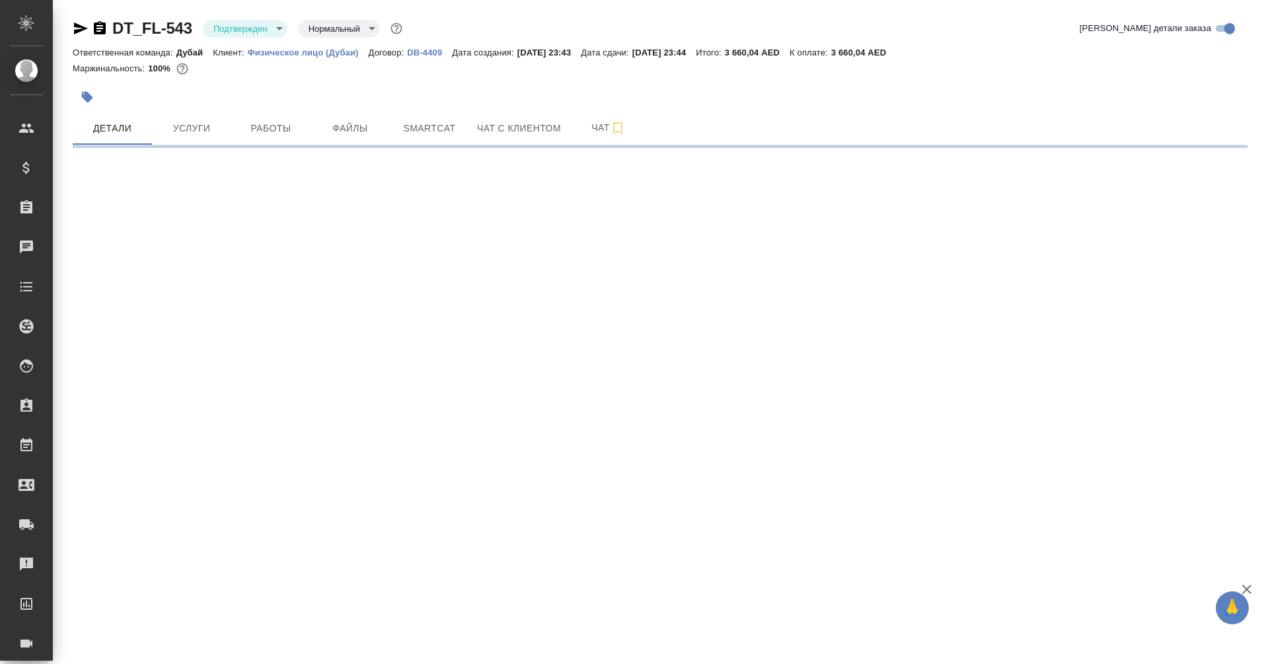
select select "RU"
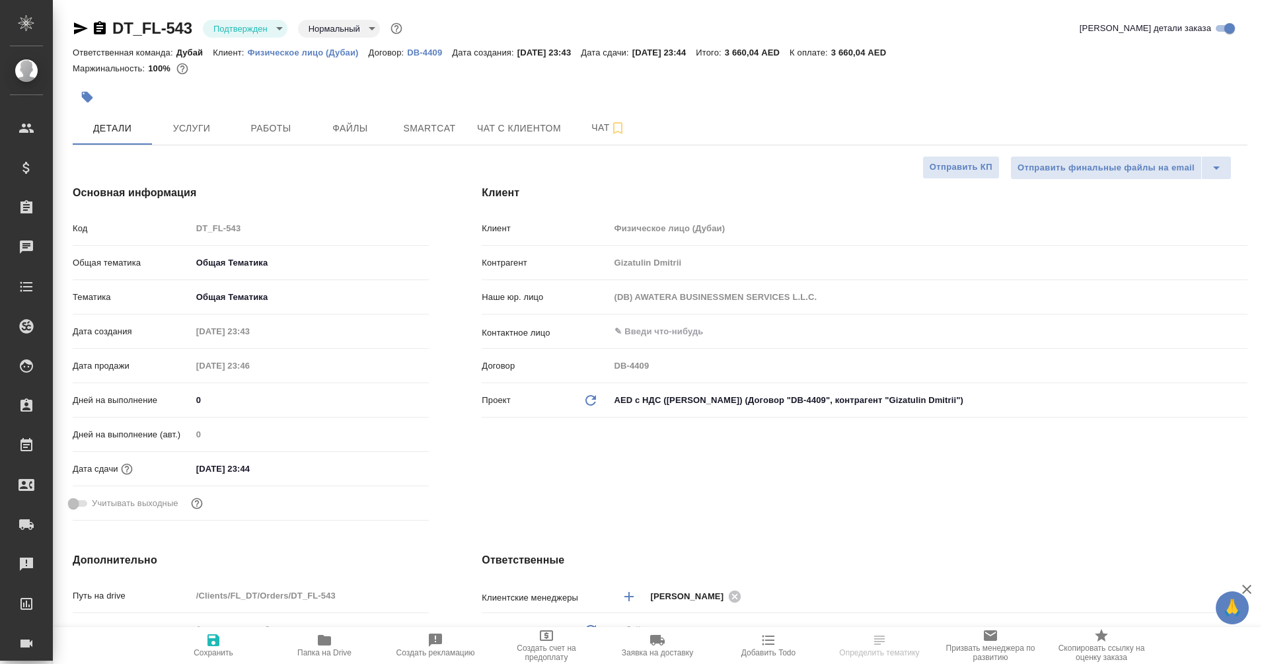
type textarea "x"
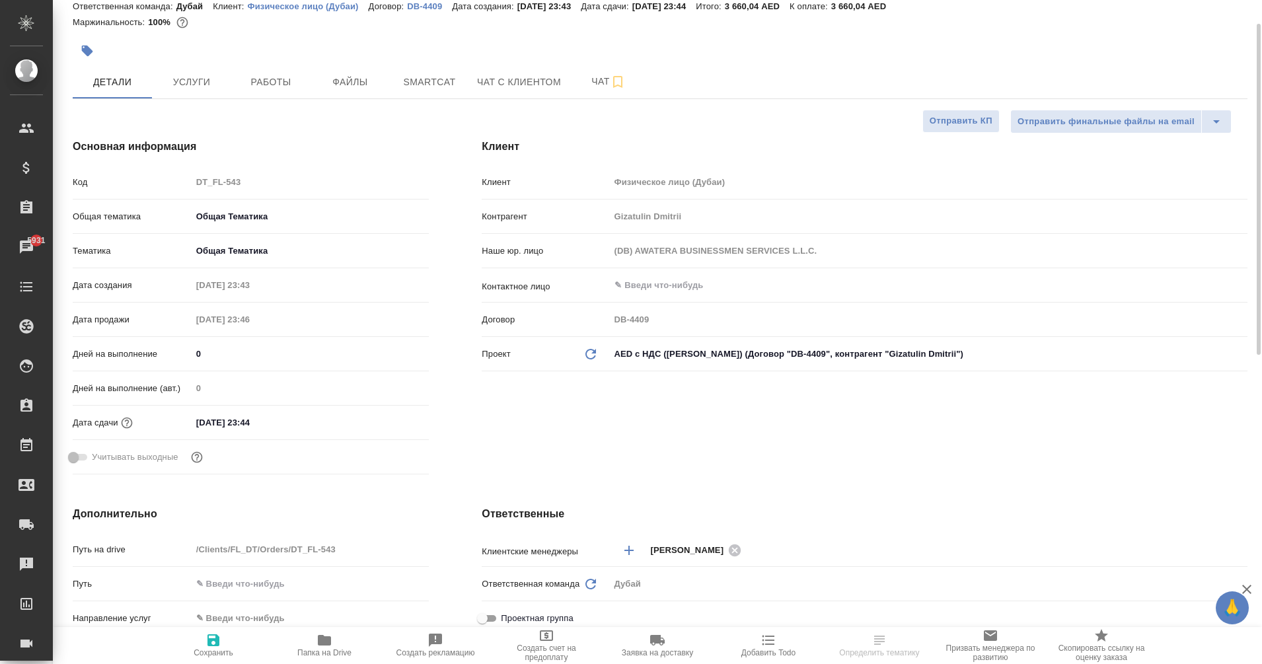
scroll to position [47, 0]
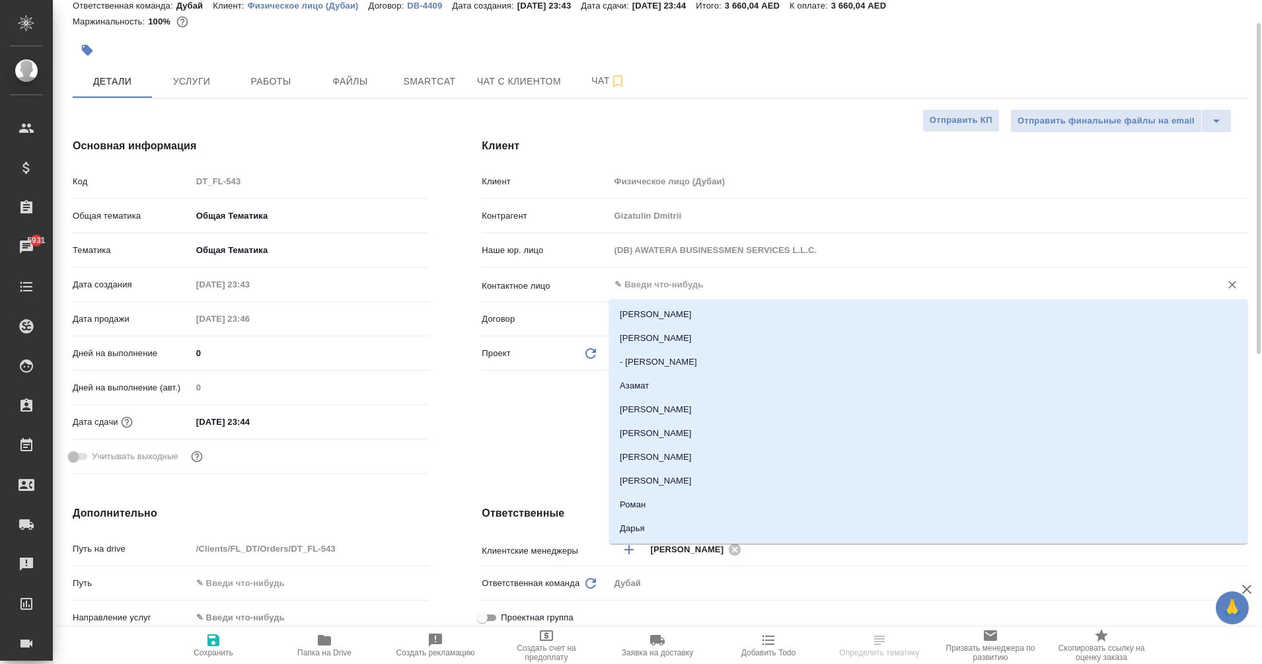
click at [662, 289] on input "text" at bounding box center [906, 285] width 586 height 16
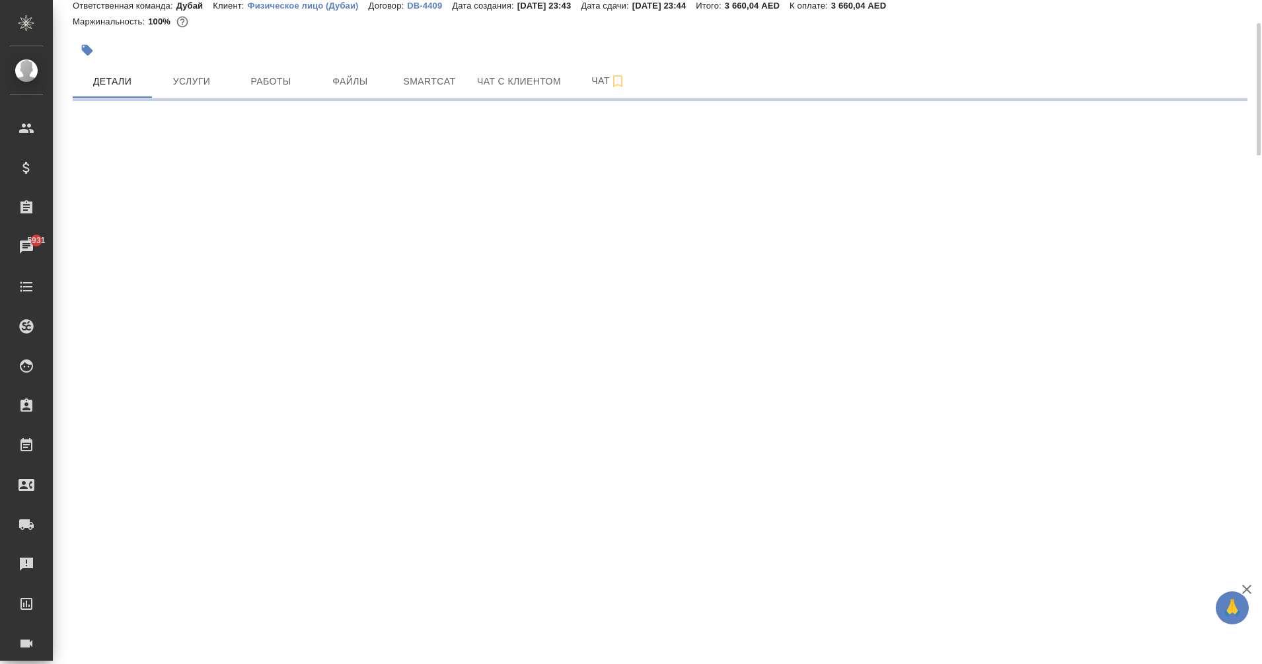
select select "RU"
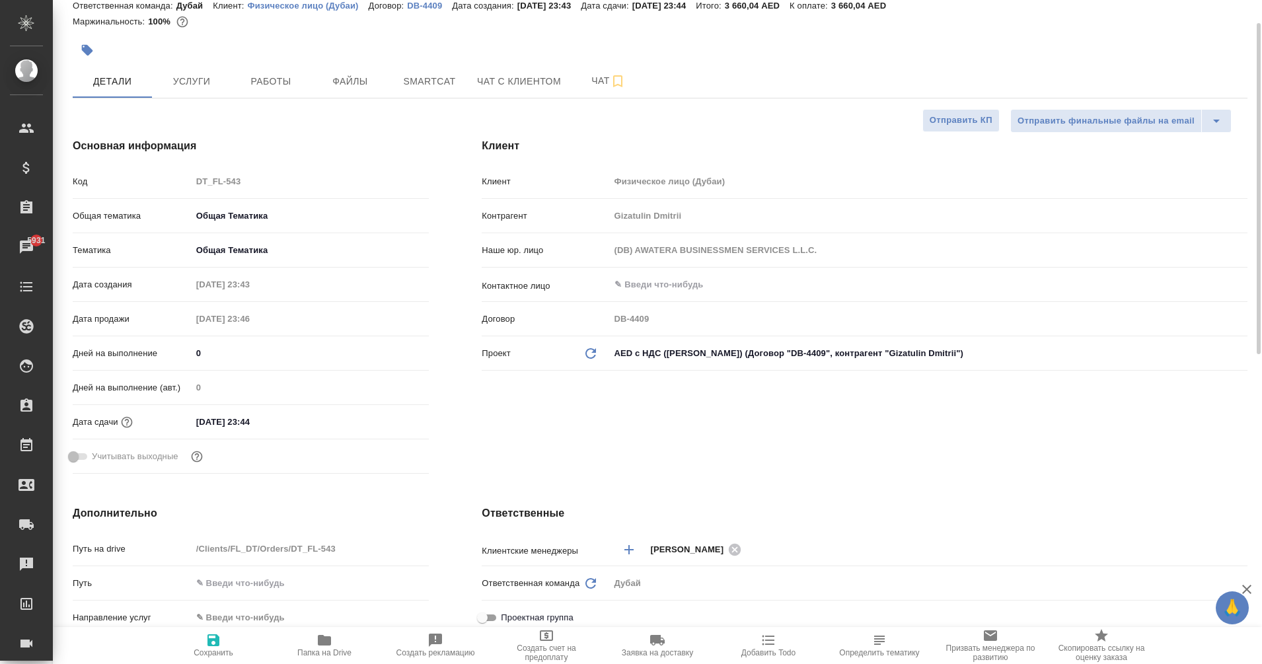
type textarea "x"
click at [662, 289] on input "text" at bounding box center [906, 285] width 586 height 16
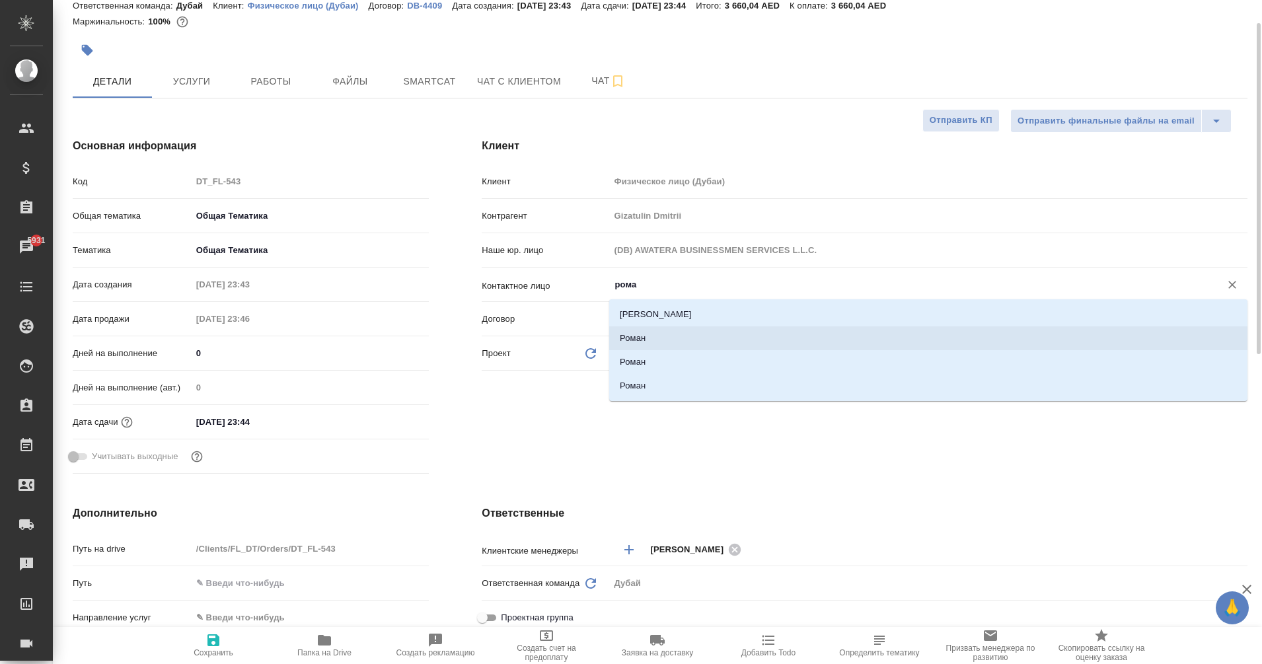
click at [650, 334] on li "Роман" at bounding box center [928, 338] width 638 height 24
type input "Роман"
type textarea "x"
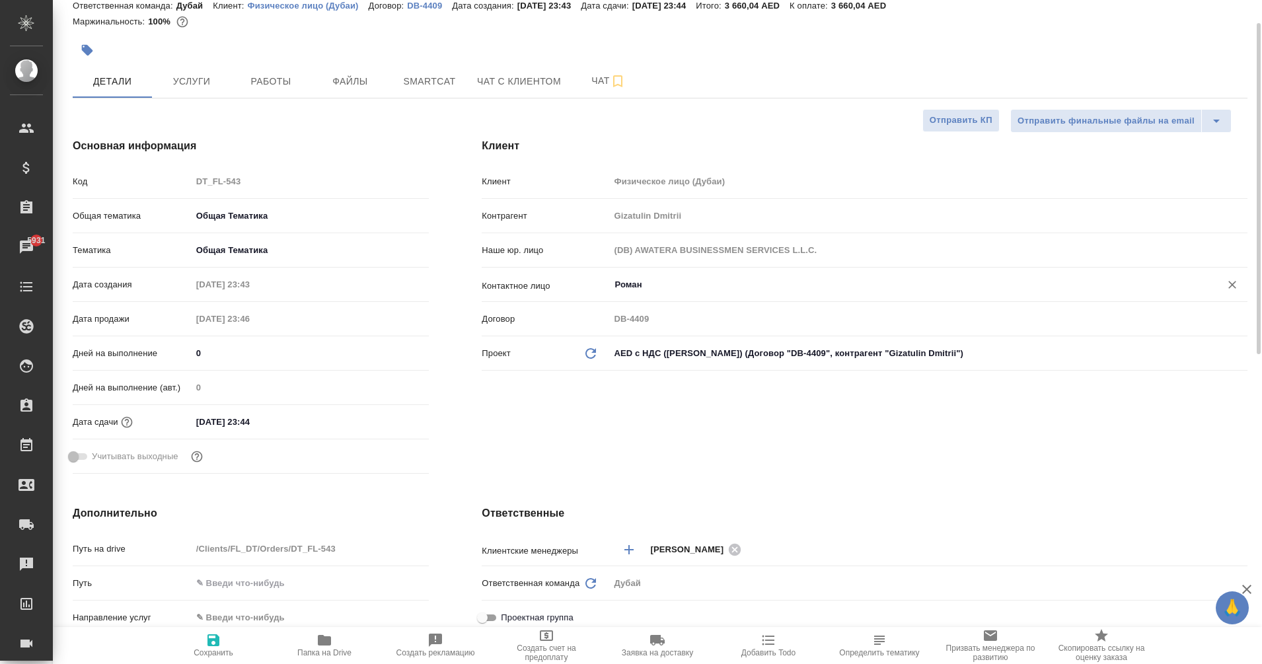
type input "Роман"
click at [189, 650] on span "Сохранить" at bounding box center [213, 644] width 95 height 25
type textarea "x"
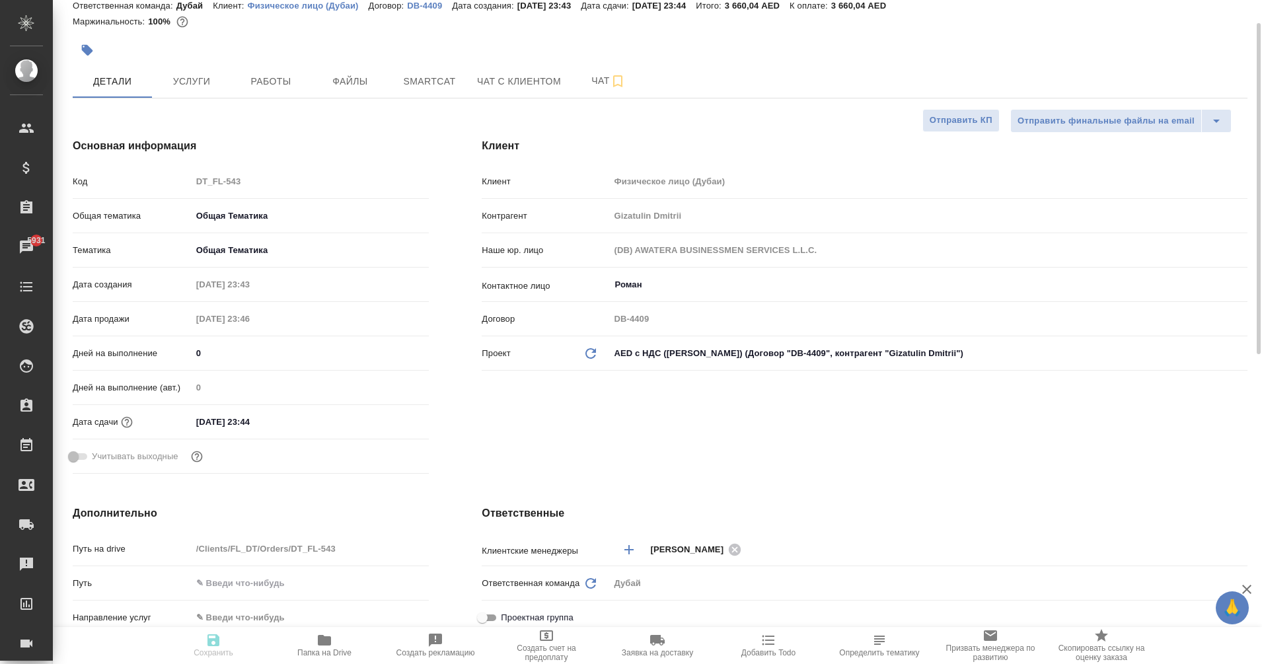
type textarea "x"
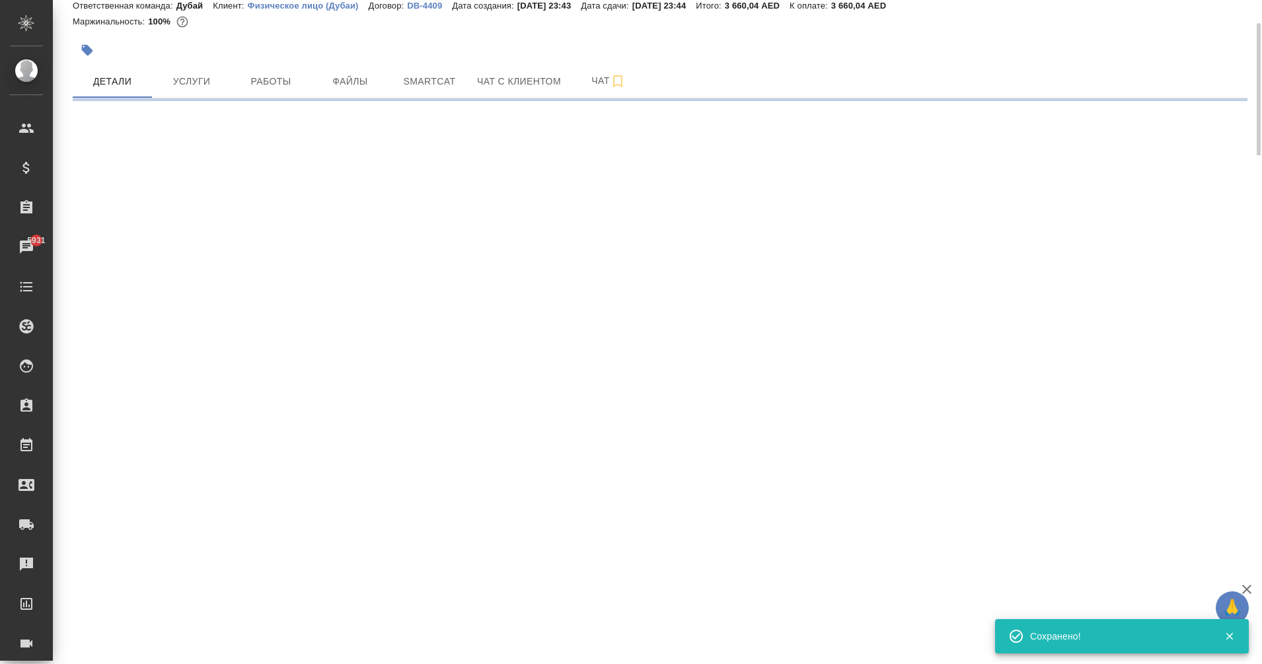
type input "holyTrinity"
select select "RU"
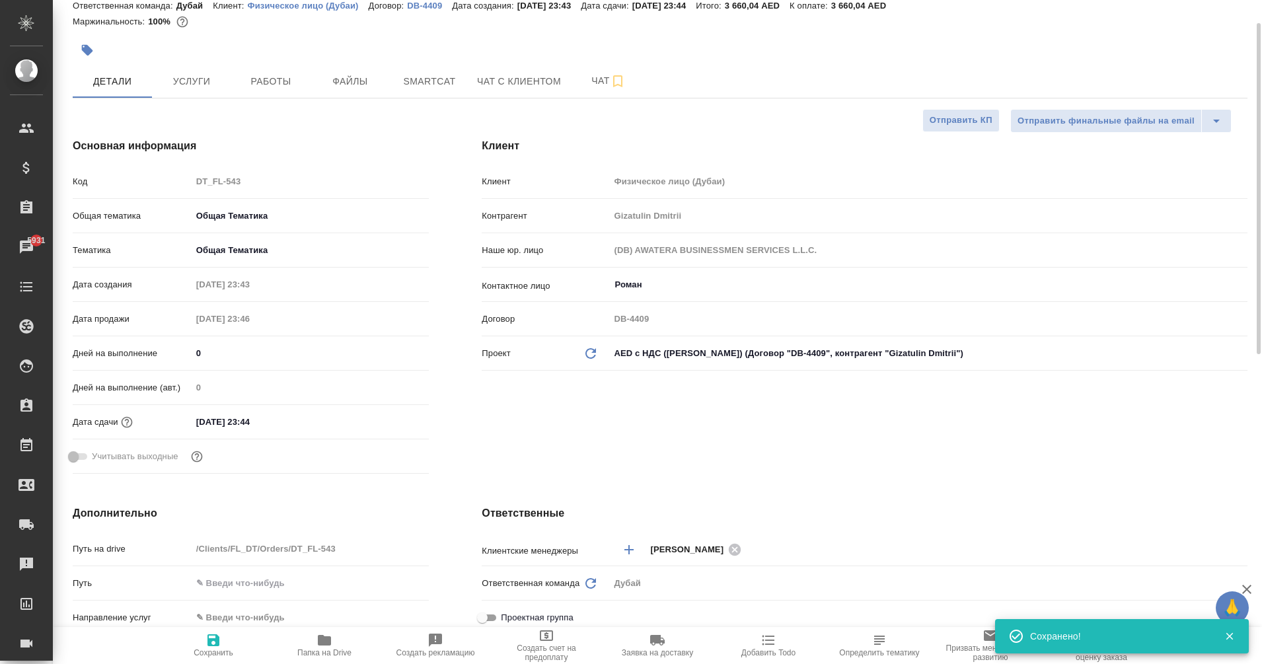
type textarea "x"
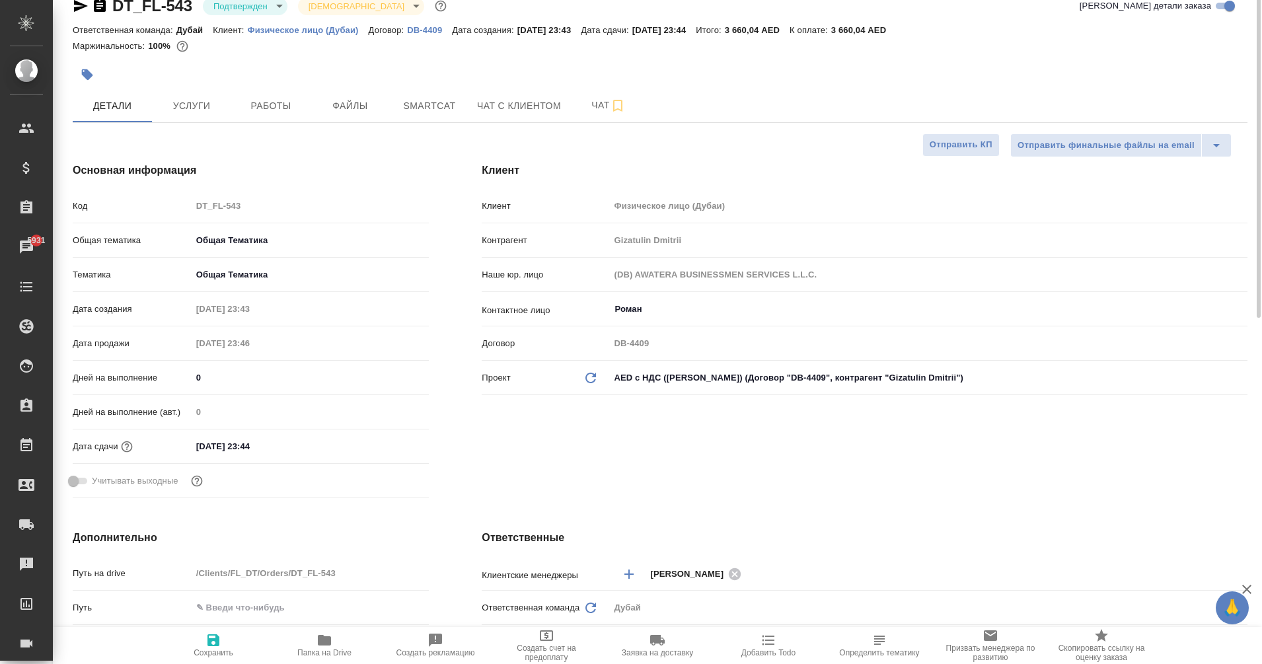
scroll to position [1, 0]
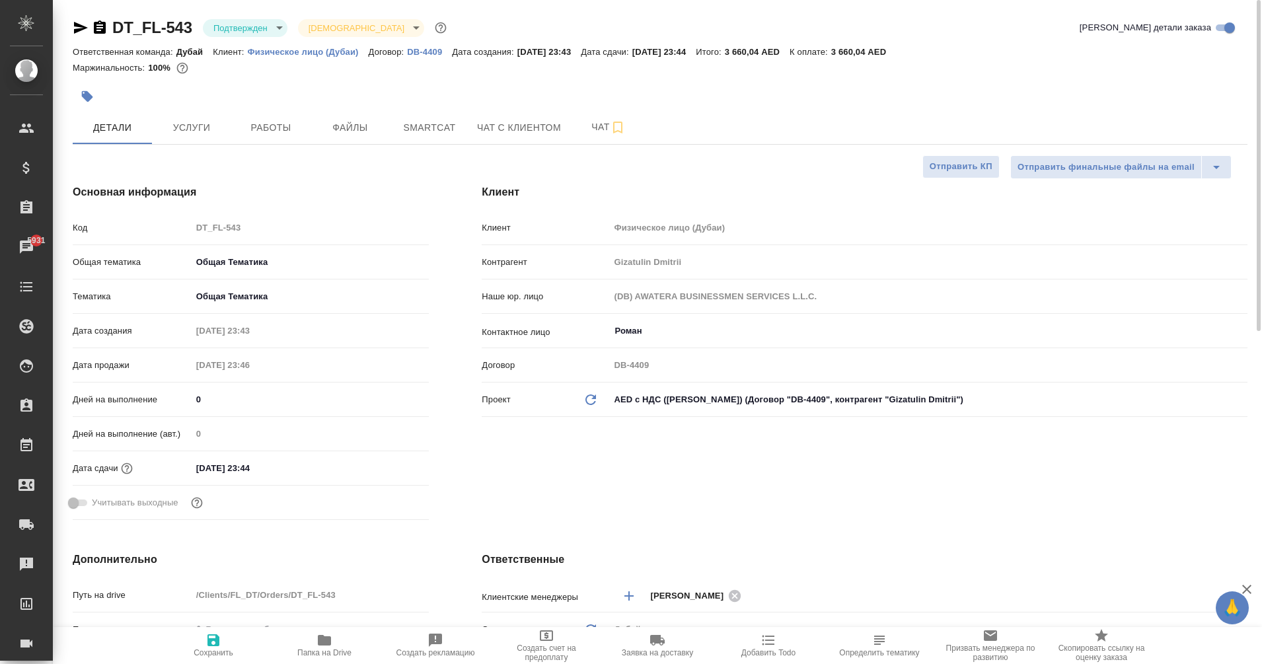
type textarea "x"
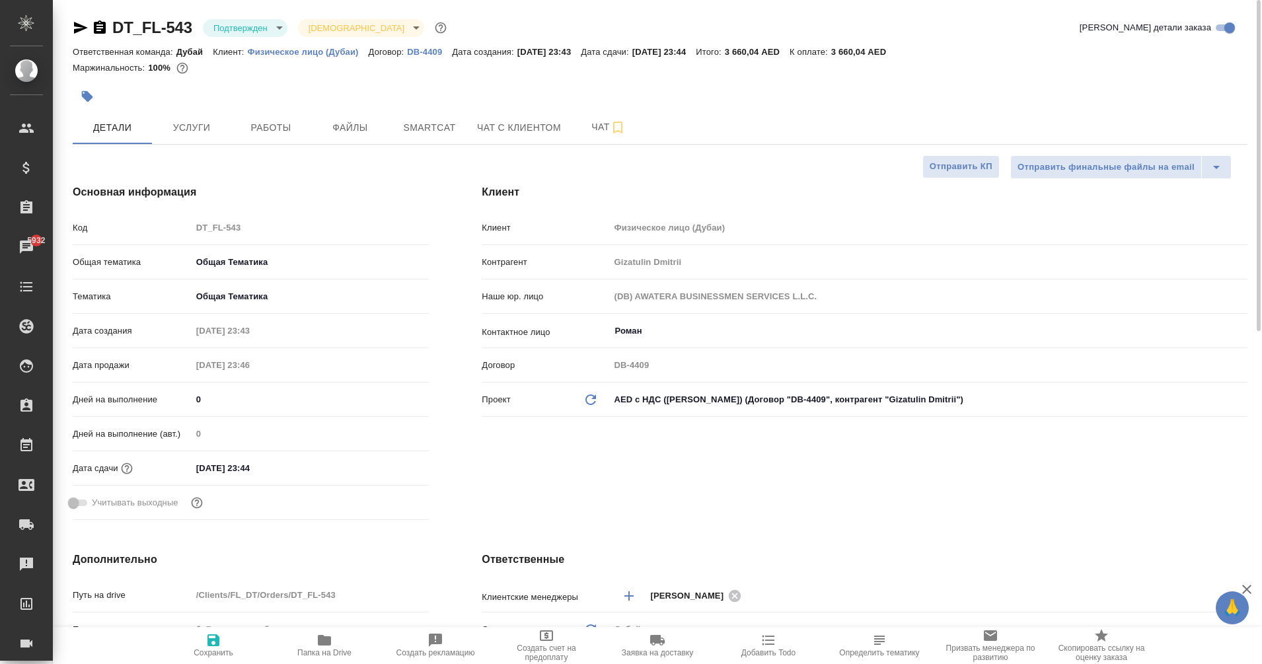
type textarea "x"
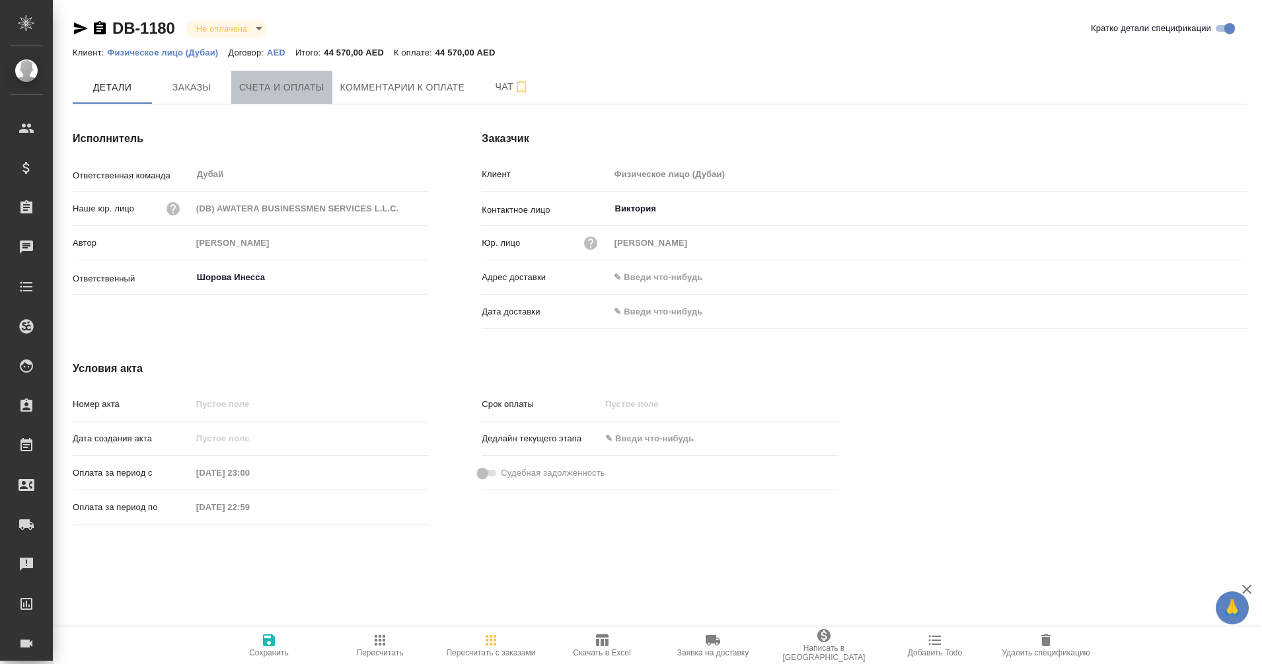
click at [309, 84] on span "Счета и оплаты" at bounding box center [281, 87] width 85 height 17
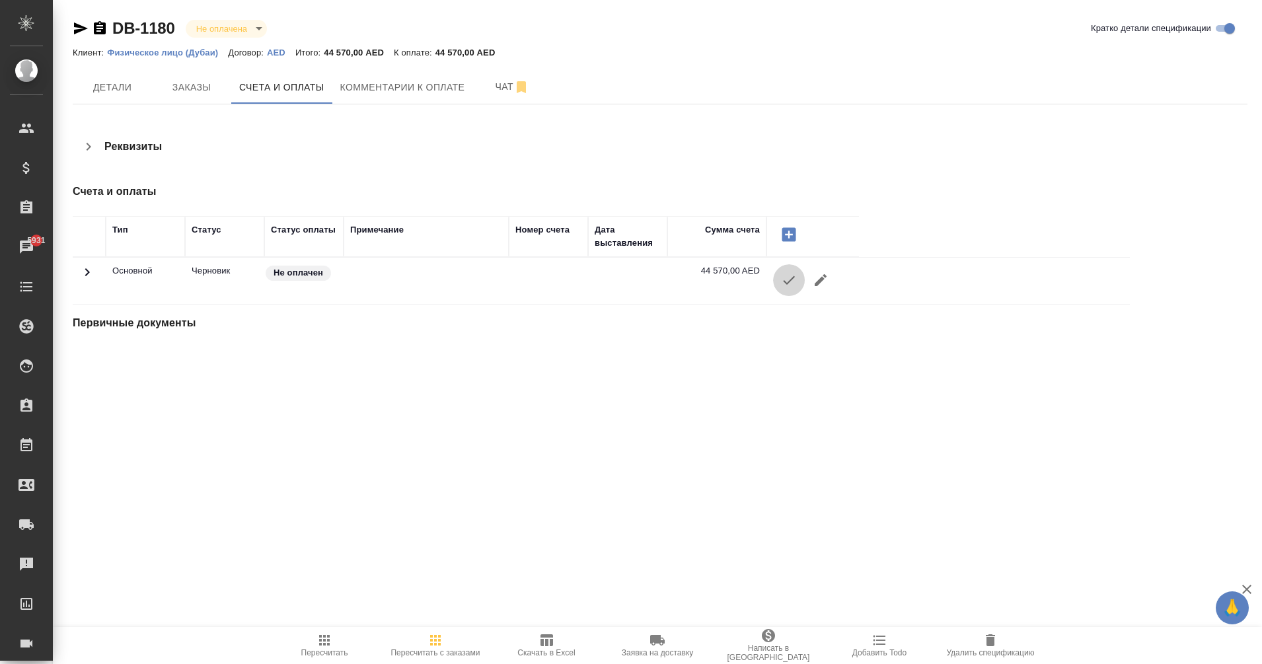
click at [788, 282] on icon "button" at bounding box center [789, 280] width 12 height 9
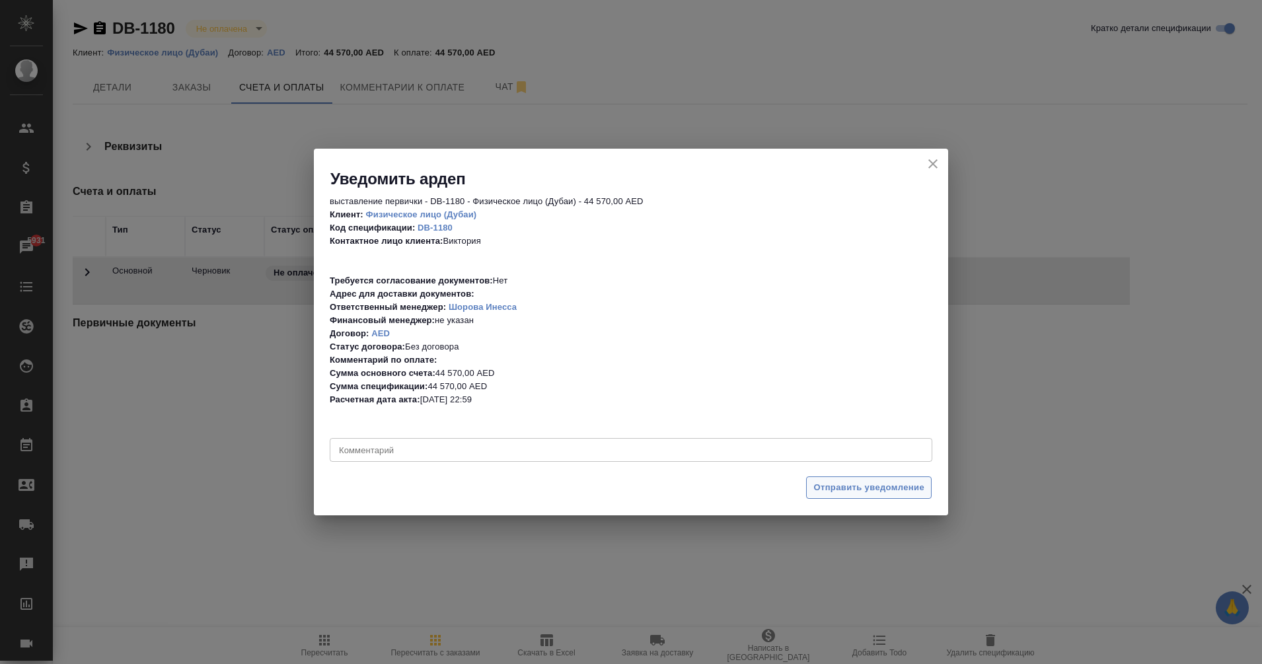
click at [852, 494] on span "Отправить уведомление" at bounding box center [869, 487] width 111 height 15
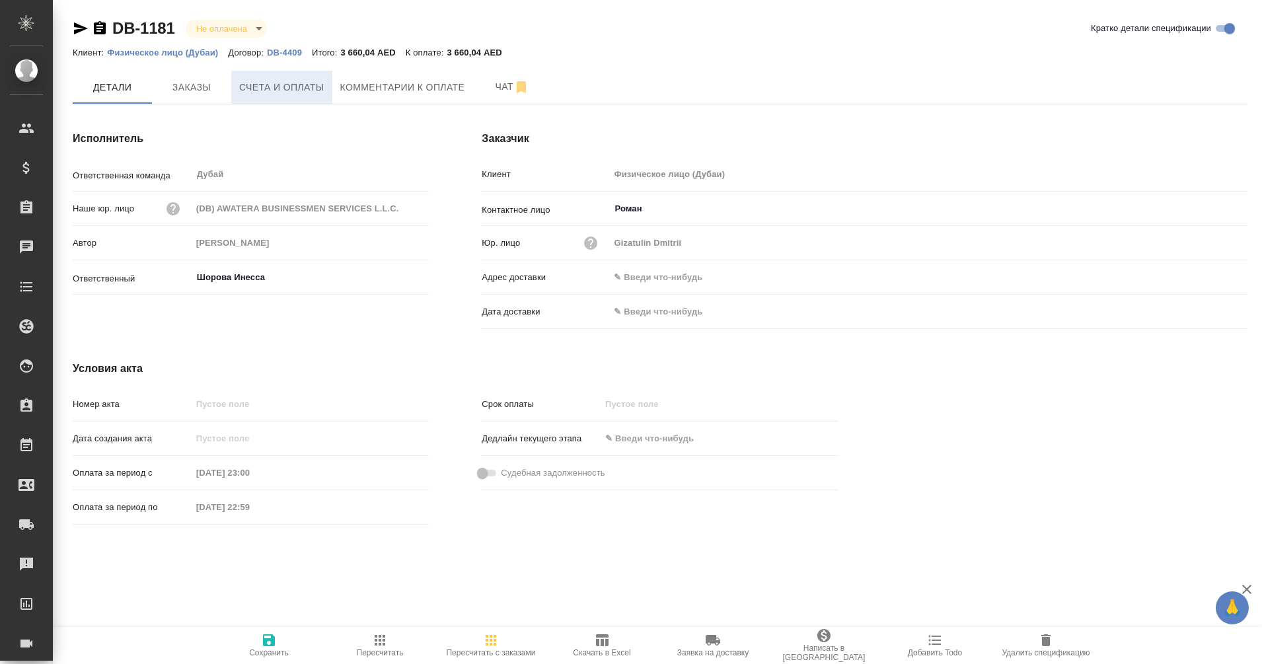
click at [274, 87] on span "Счета и оплаты" at bounding box center [281, 87] width 85 height 17
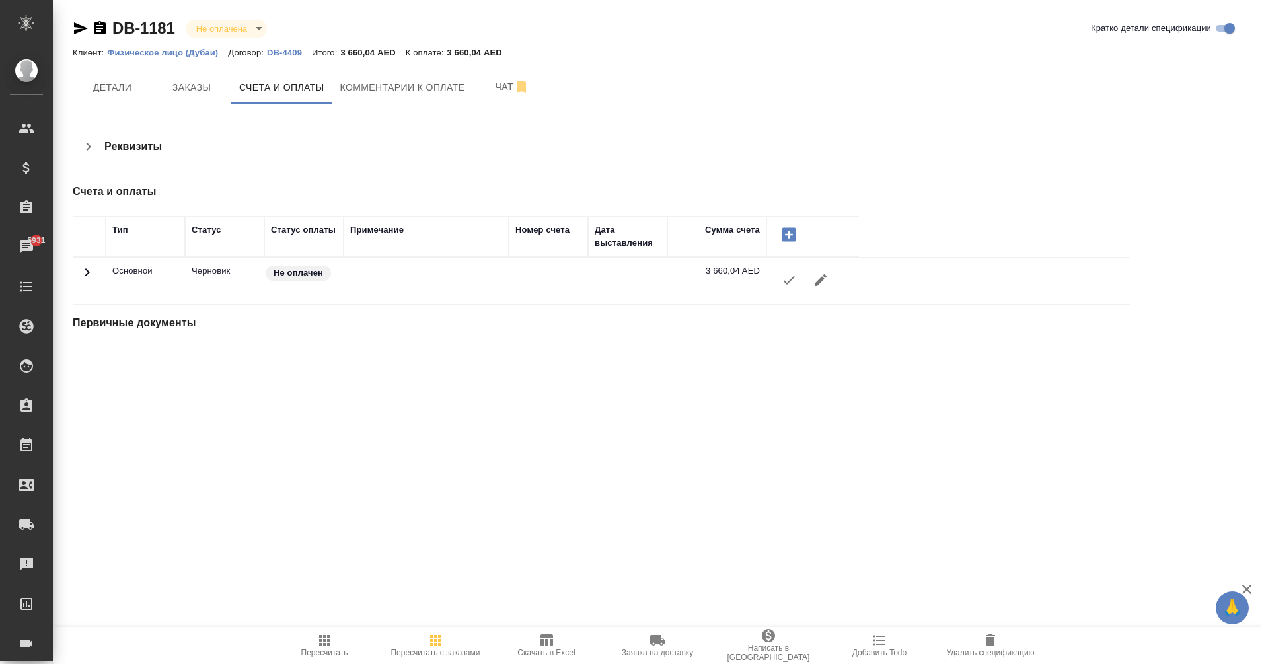
click at [790, 281] on icon "button" at bounding box center [789, 280] width 12 height 9
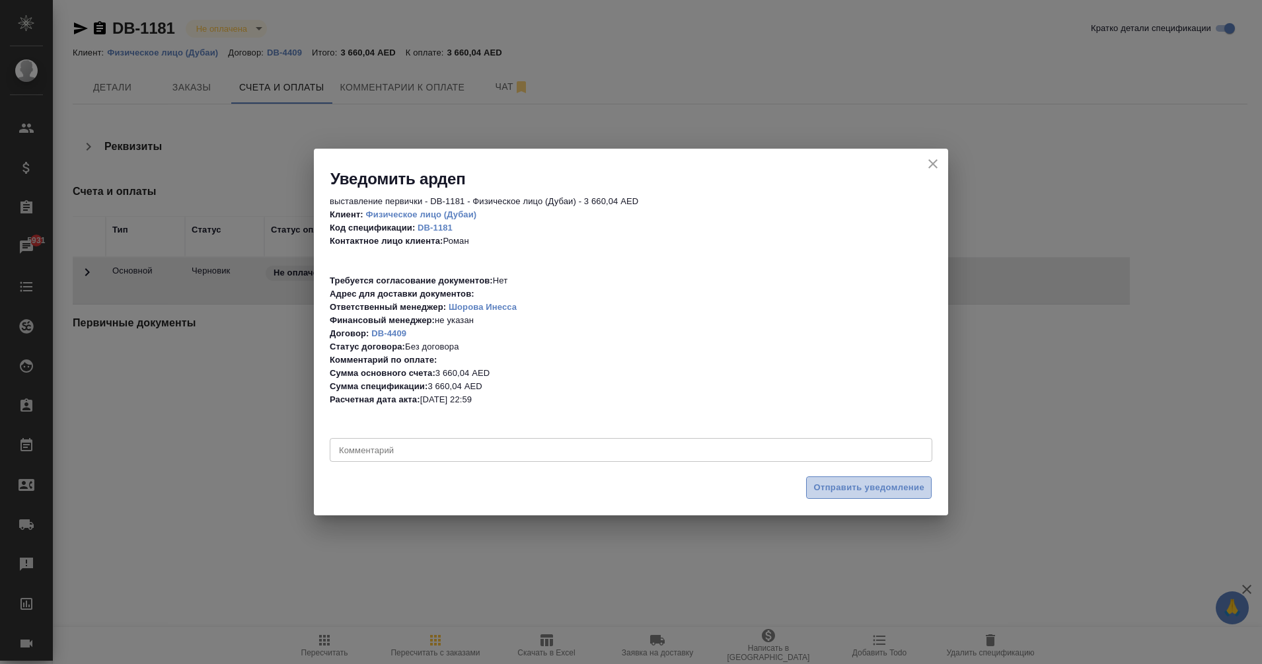
click at [874, 486] on span "Отправить уведомление" at bounding box center [869, 487] width 111 height 15
